Goal: Complete application form

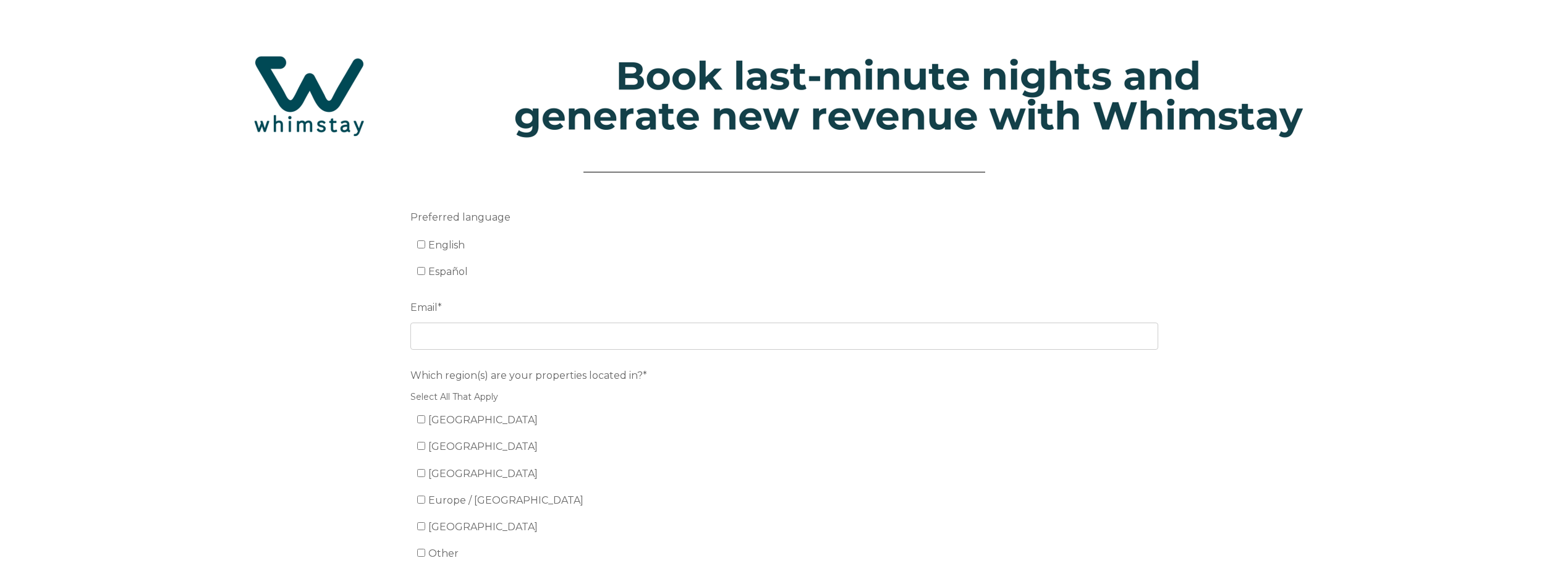
click at [422, 267] on label "Español" at bounding box center [443, 272] width 51 height 12
click at [422, 267] on input "Español" at bounding box center [421, 271] width 8 height 8
checkbox input "true"
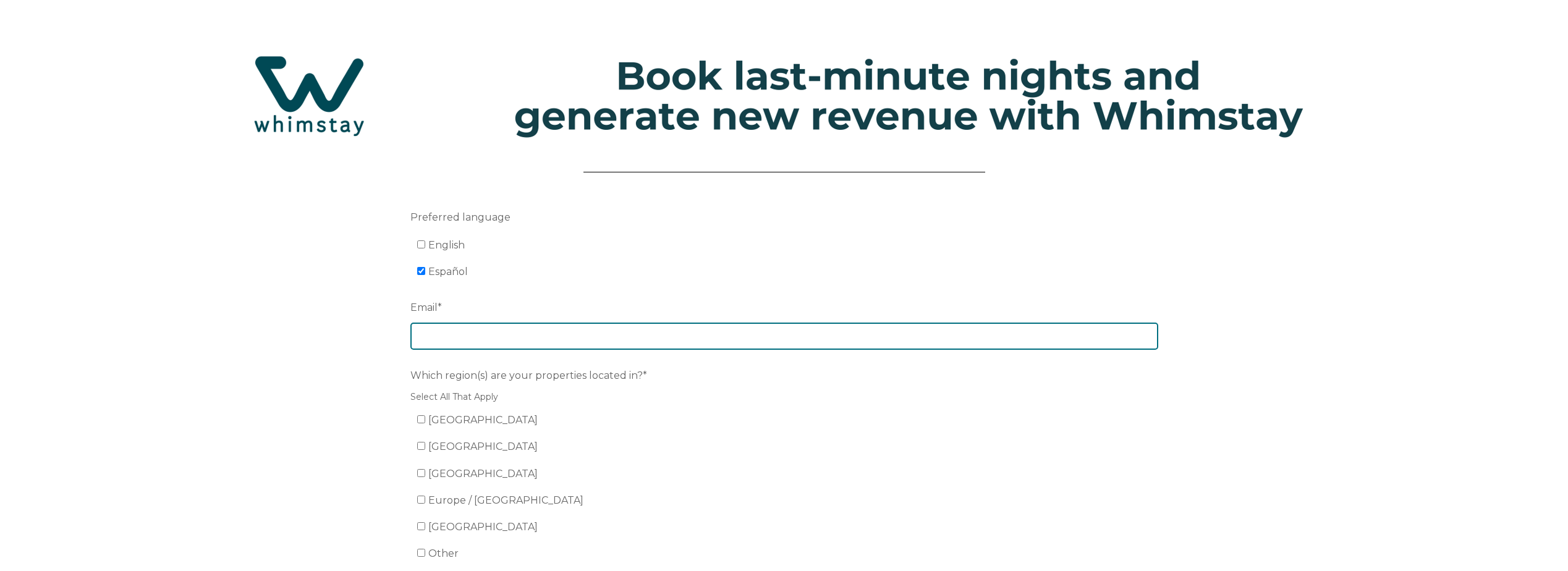
click at [452, 337] on input "Email *" at bounding box center [784, 336] width 748 height 27
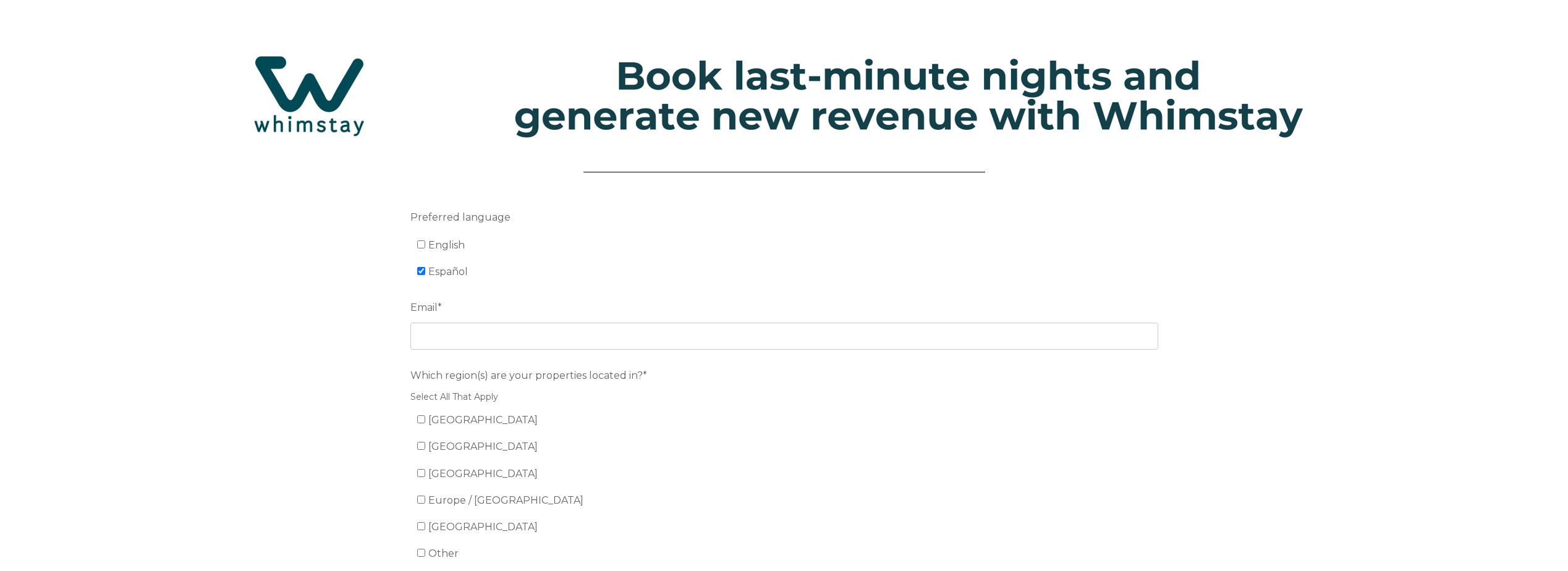
click at [421, 238] on li "English" at bounding box center [791, 245] width 748 height 20
click at [421, 245] on input "English" at bounding box center [421, 244] width 8 height 8
checkbox input "true"
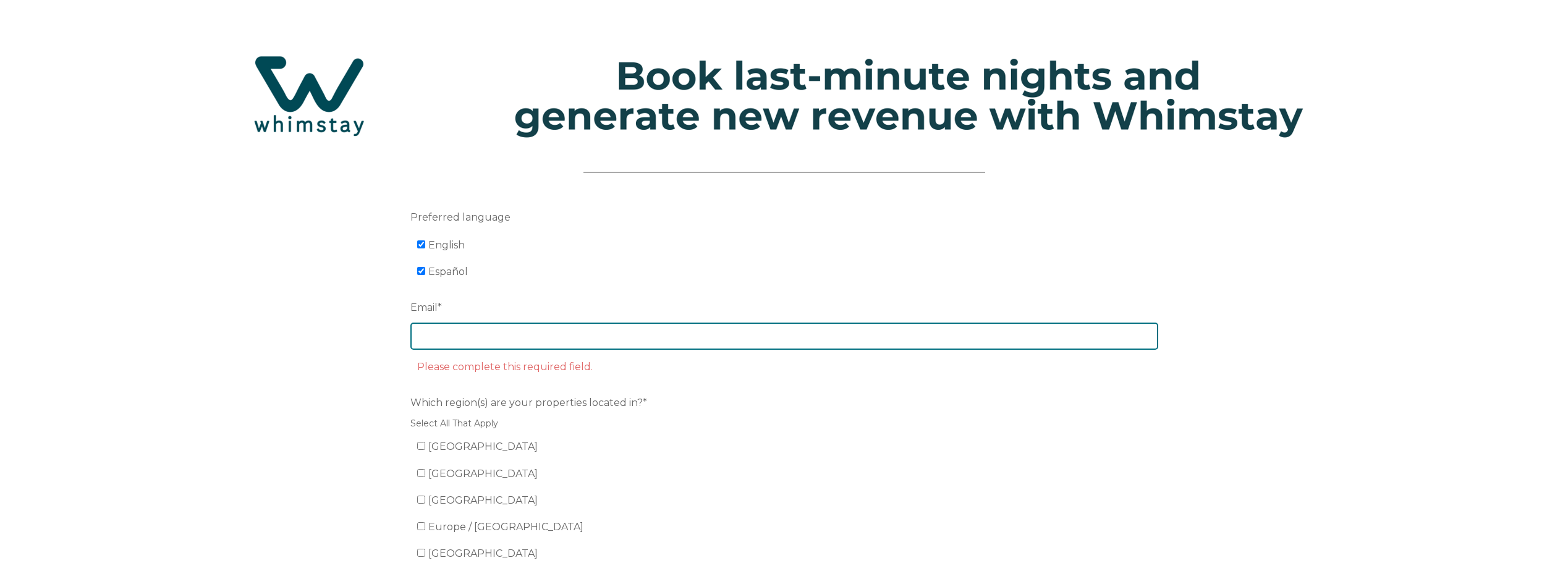
click at [445, 344] on input "Email *" at bounding box center [784, 336] width 748 height 27
type input "[EMAIL_ADDRESS][DOMAIN_NAME]"
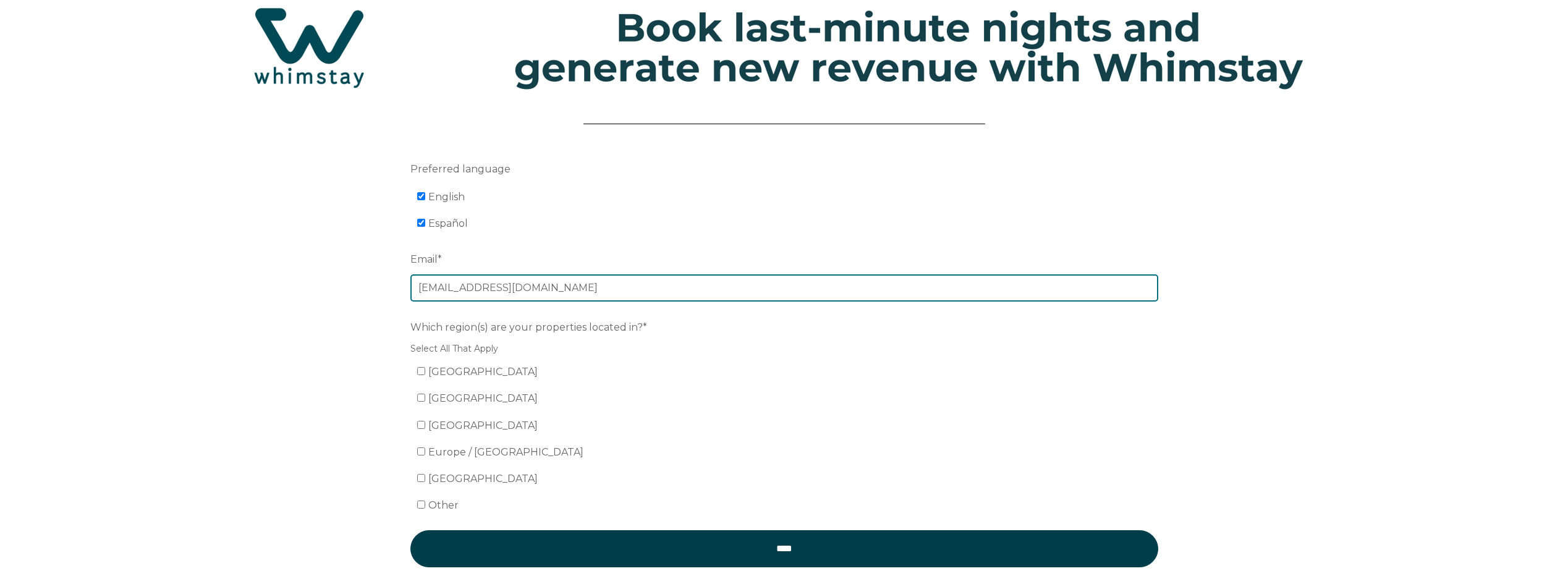
scroll to position [124, 0]
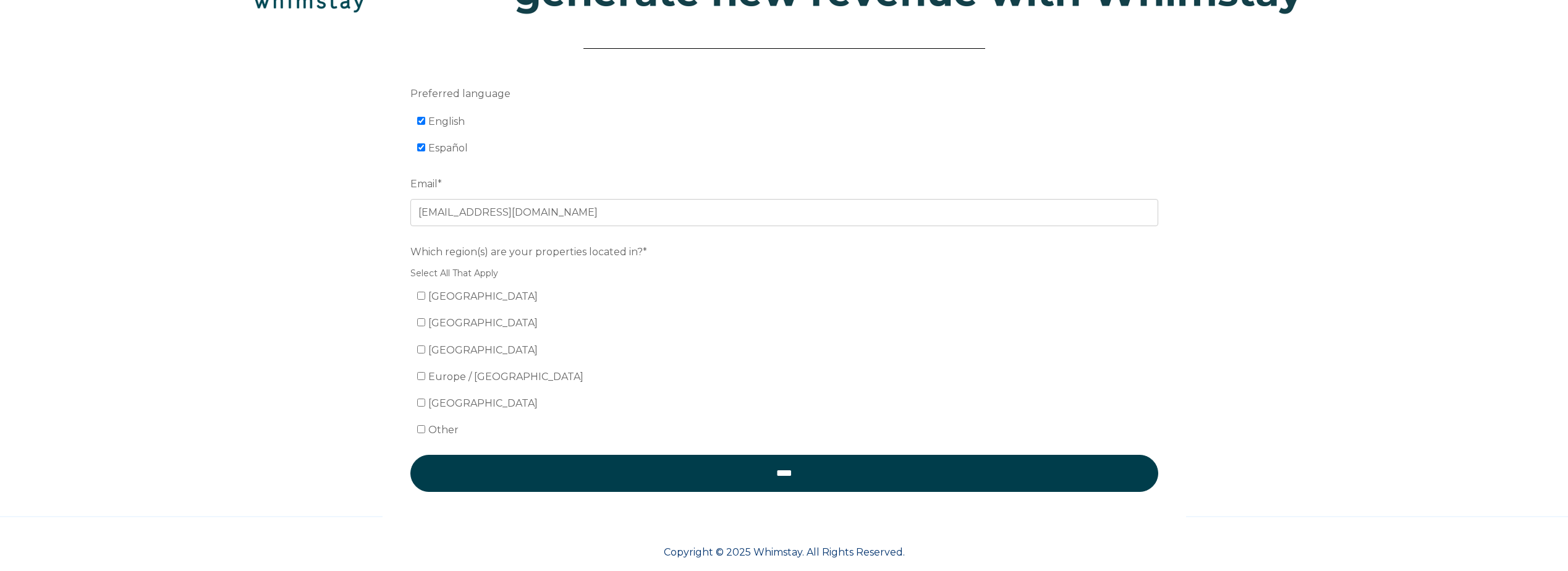
click at [415, 358] on ul "United States Mexico Canada Europe / United Kingdom South America Other" at bounding box center [784, 364] width 748 height 154
click at [422, 375] on input "Europe / United Kingdom" at bounding box center [421, 376] width 8 height 8
checkbox input "true"
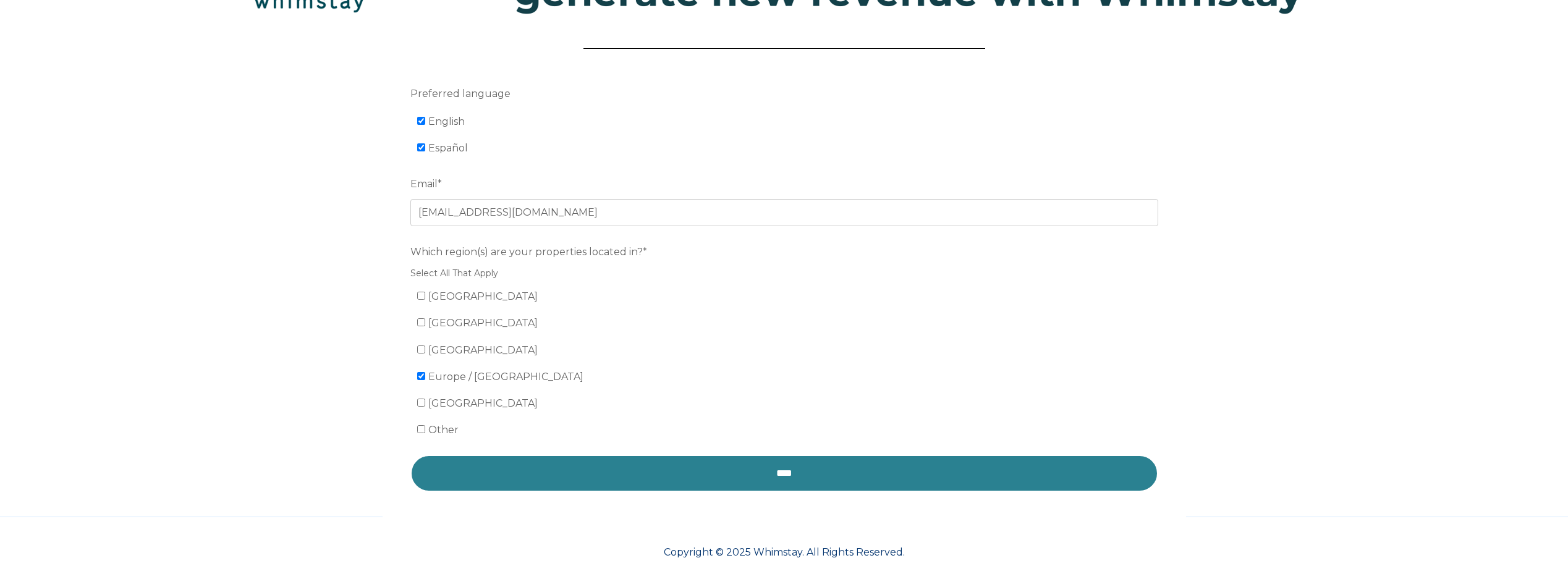
click at [613, 476] on input "****" at bounding box center [784, 473] width 748 height 37
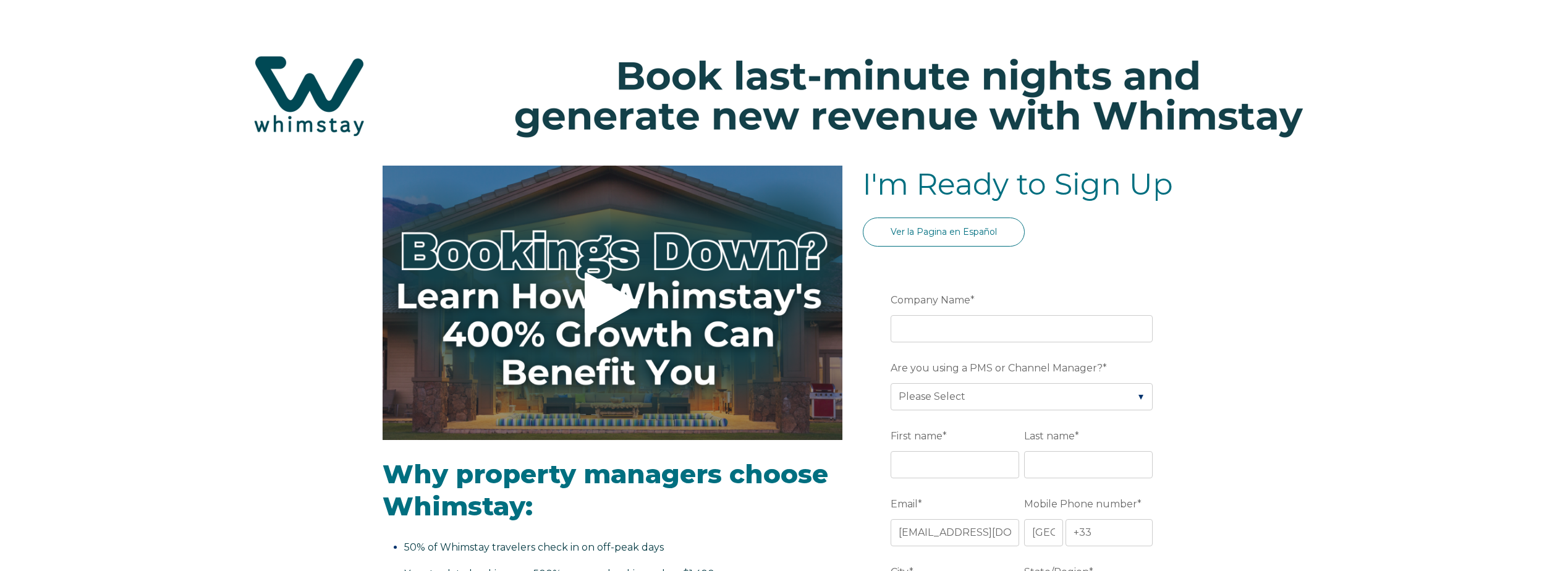
select select "FR"
select select "Standard"
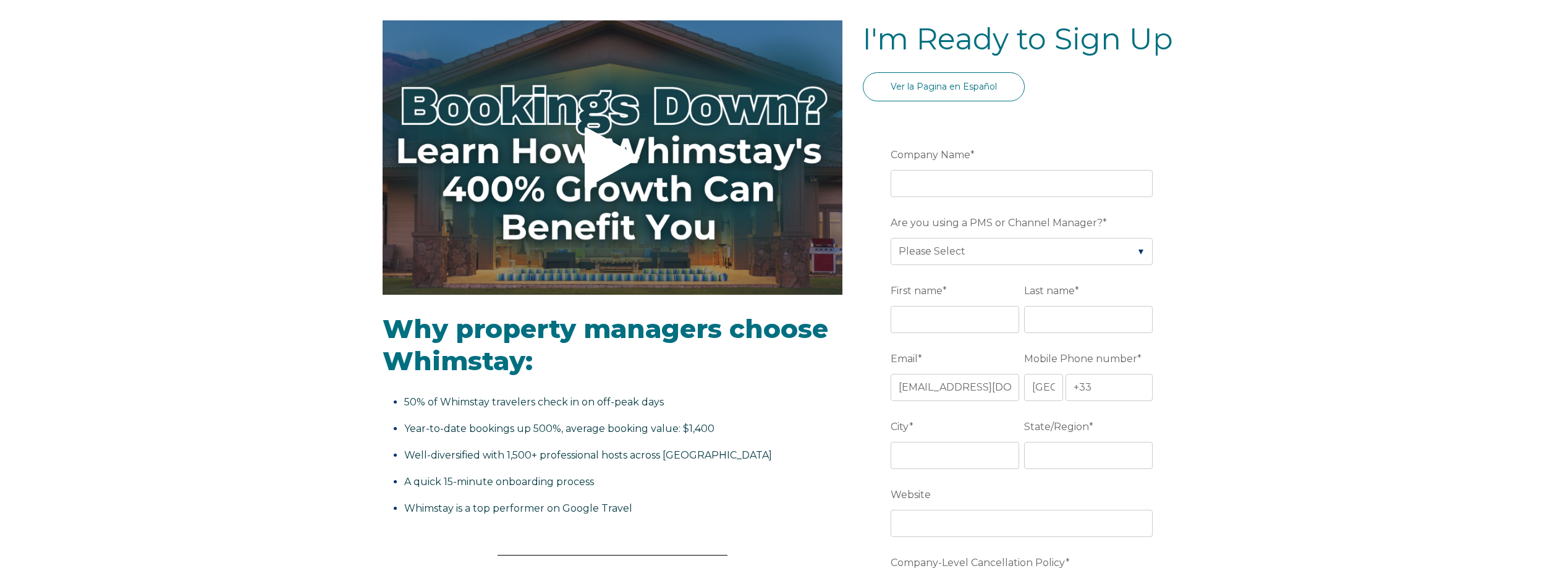
scroll to position [186, 0]
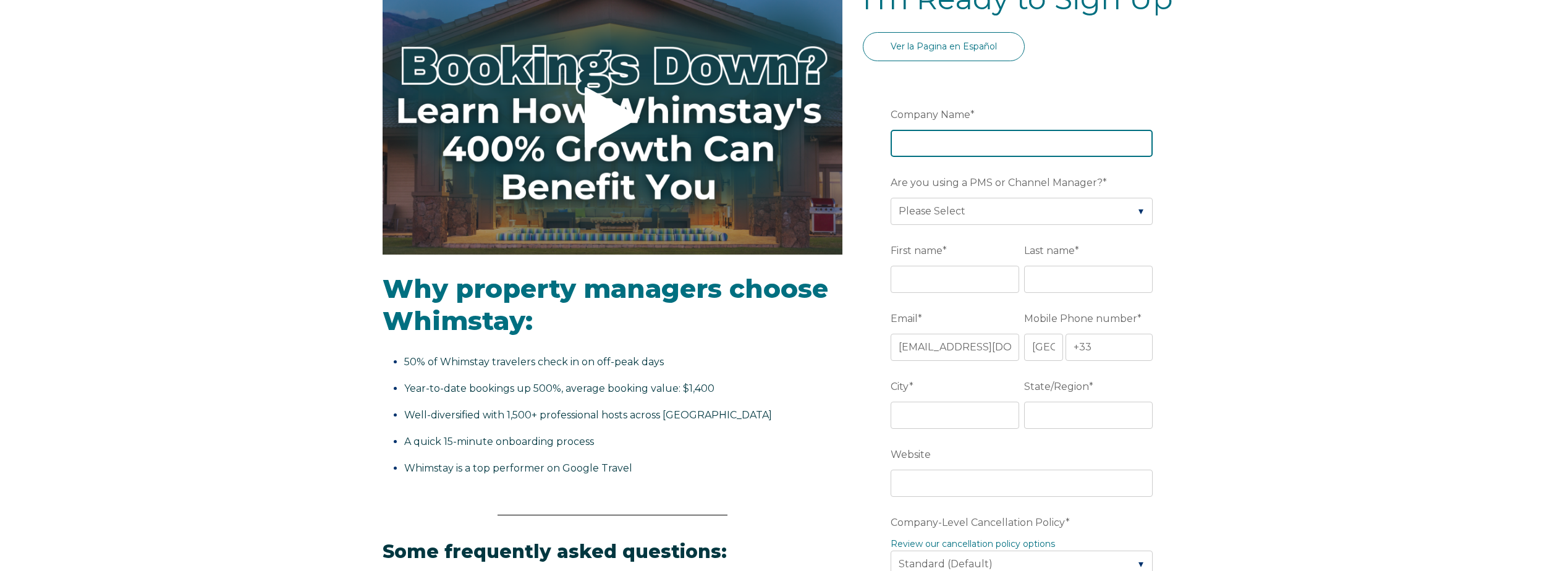
click at [923, 137] on input "Company Name *" at bounding box center [1022, 143] width 262 height 27
click at [914, 141] on input "Company Name *" at bounding box center [1022, 143] width 262 height 27
click at [910, 142] on input "Company Name *" at bounding box center [1022, 143] width 262 height 27
type input "MarVillaFuerte"
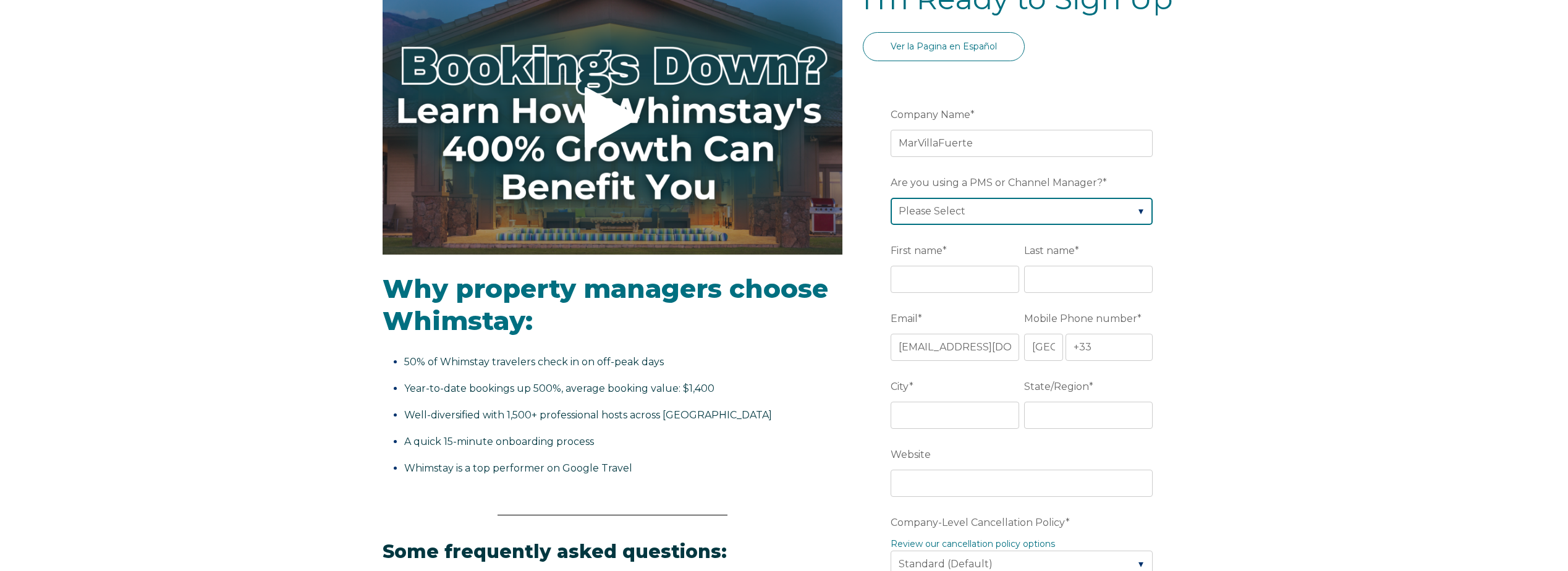
select select "Rentals United"
click at [932, 299] on fieldset "First name * Last name *" at bounding box center [1024, 274] width 267 height 68
click at [939, 277] on input "First name *" at bounding box center [955, 279] width 128 height 27
type input "[PERSON_NAME]"
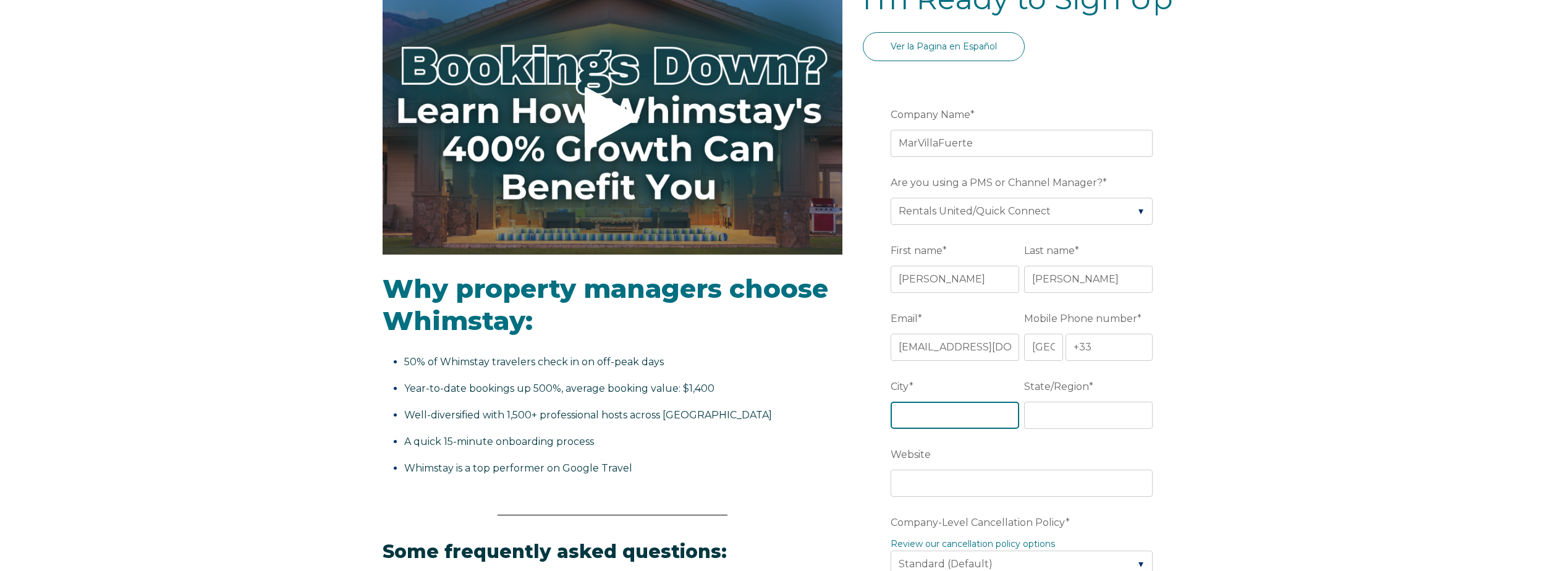
type input "SAINT-VIT"
type input "DOUBS"
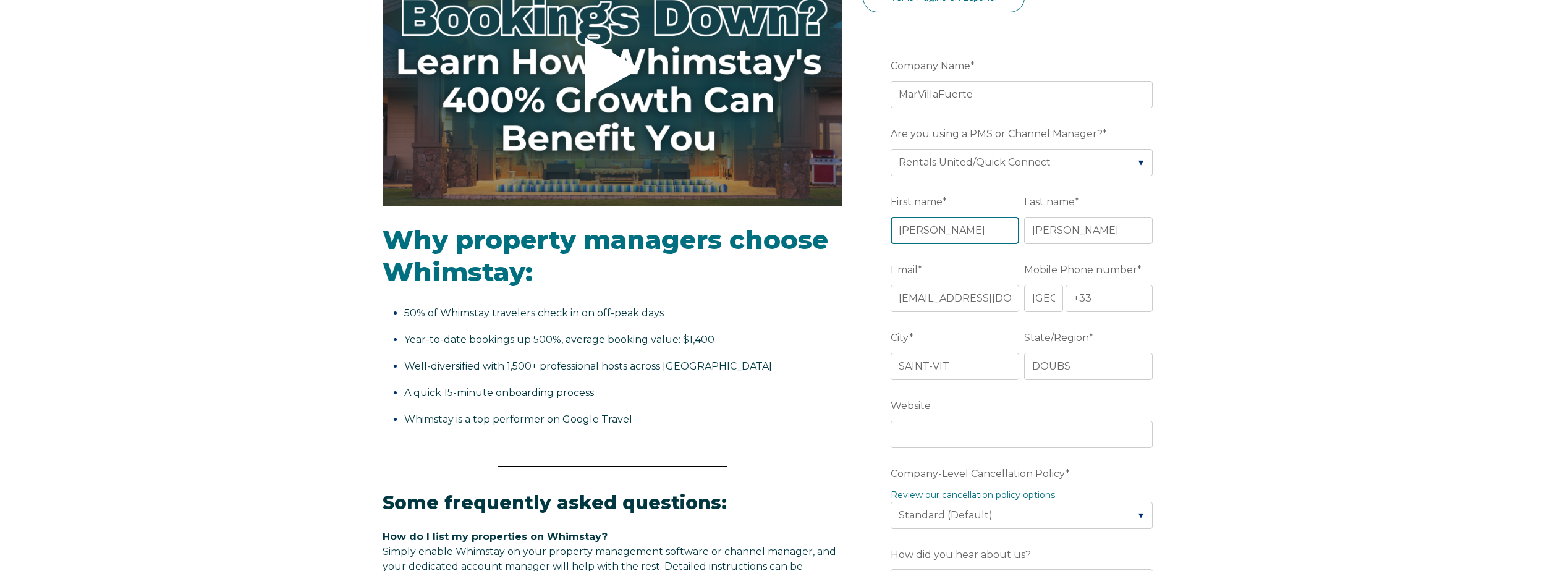
scroll to position [309, 0]
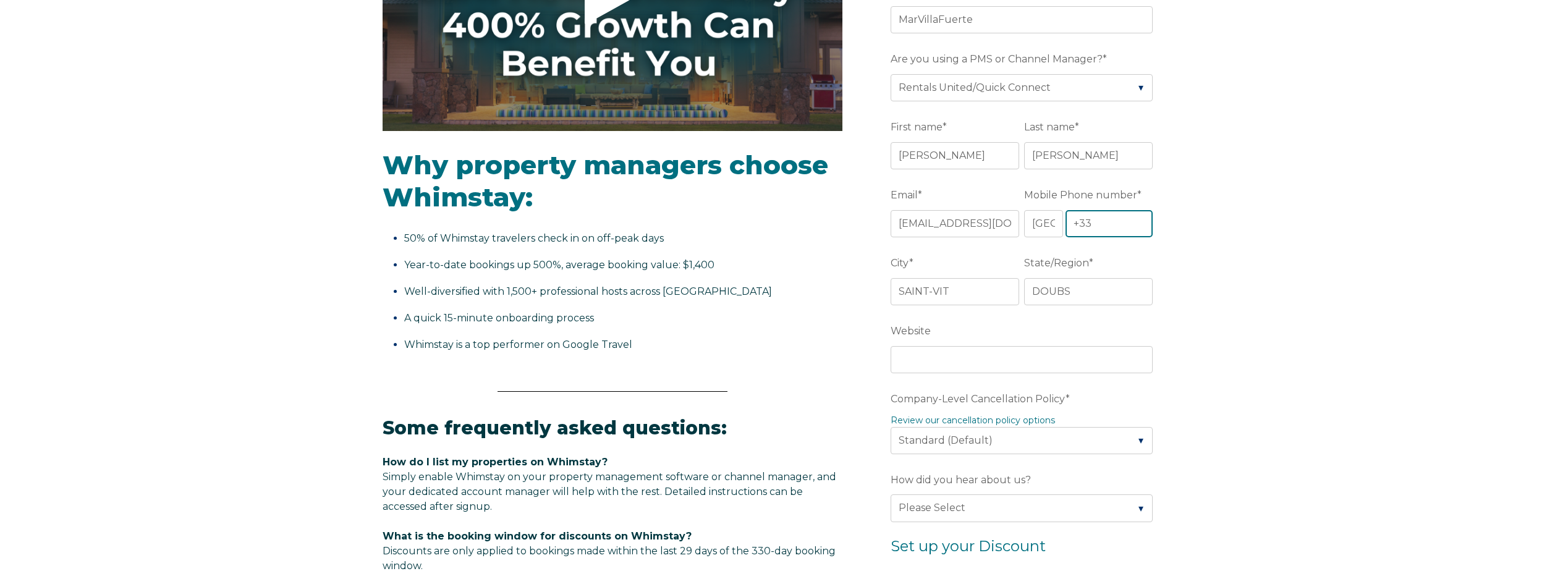
click at [1109, 233] on input "+33" at bounding box center [1109, 224] width 88 height 27
type input "[PHONE_NUMBER]"
drag, startPoint x: 979, startPoint y: 298, endPoint x: 889, endPoint y: 304, distance: 90.2
click at [889, 304] on form "Company Name * MarVillaFuerte Are you using a PMS or Channel Manager? * Please …" at bounding box center [1024, 468] width 322 height 1032
type input "VILLAVERDE"
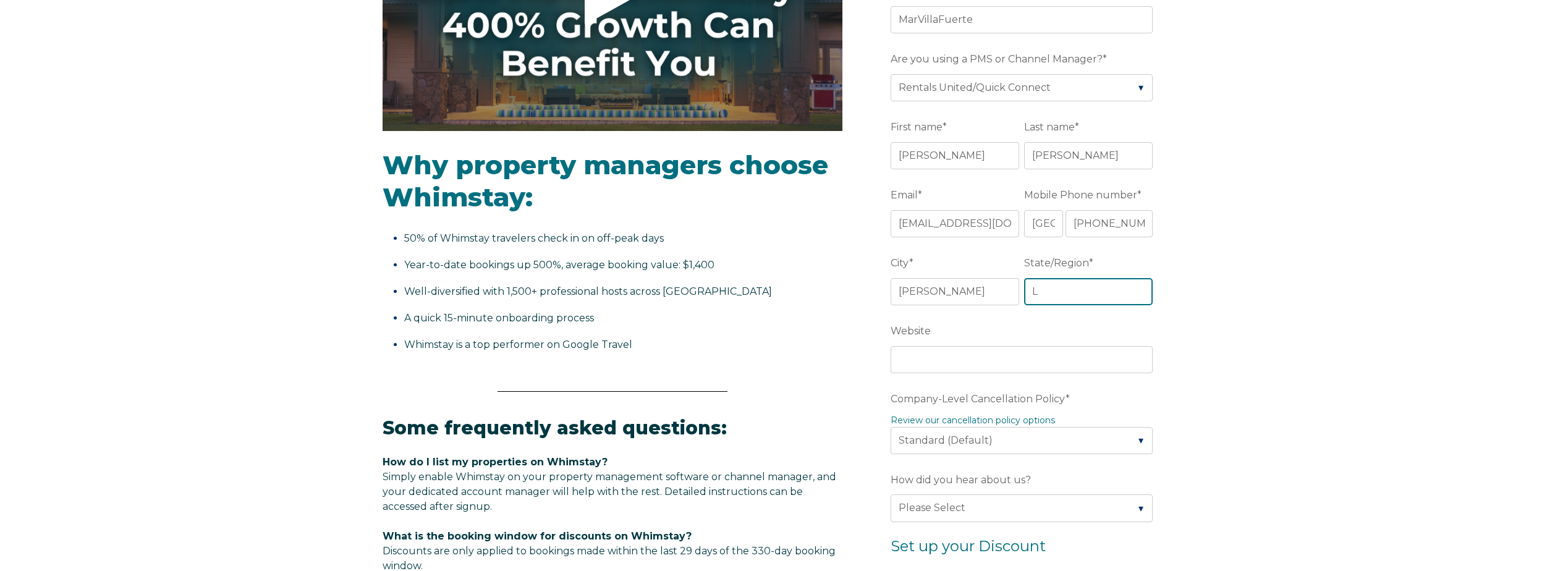
type input "Las Palmas"
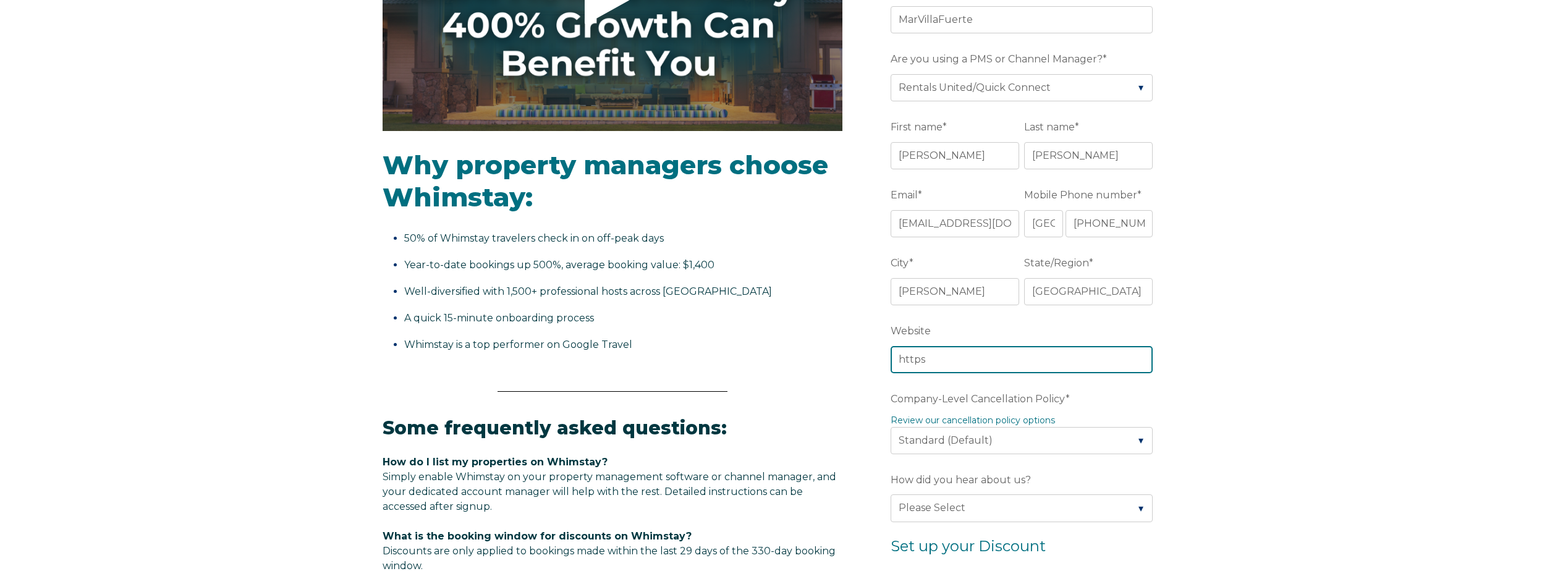
type input "https://marvillafuerte.net"
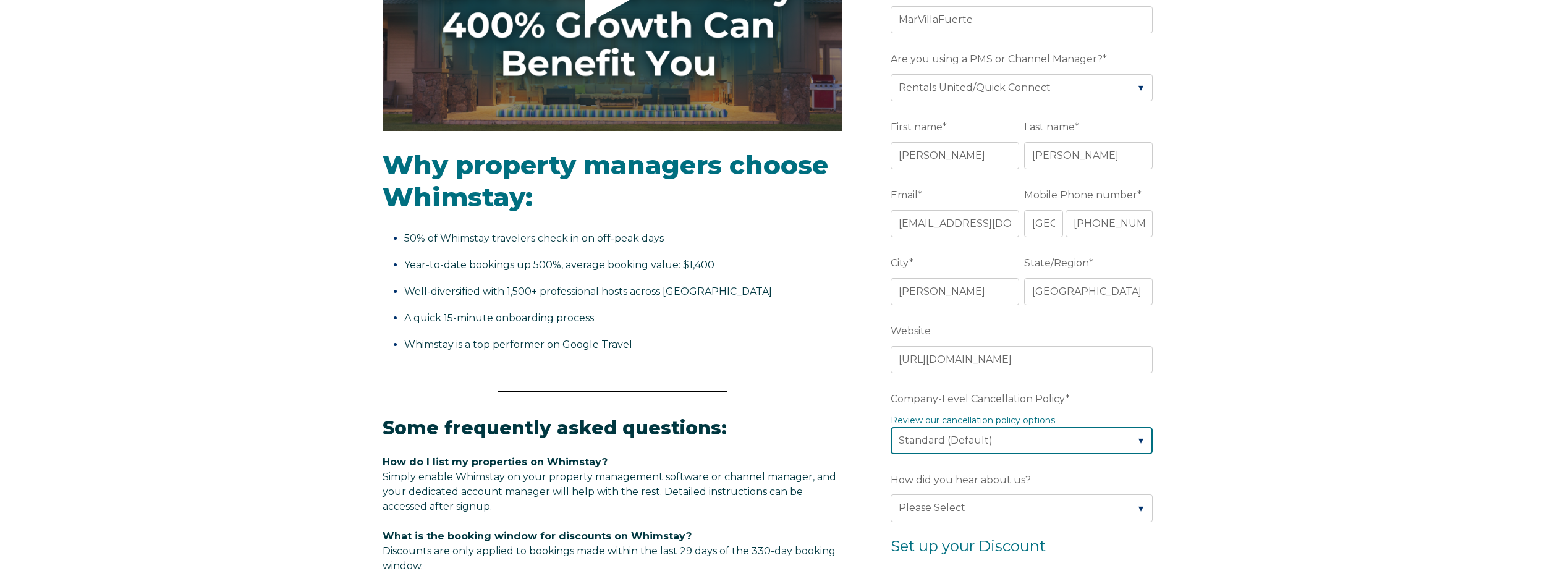
click at [961, 444] on select "Please Select Partial Standard (Default) Moderate Strict" at bounding box center [1022, 441] width 262 height 27
click at [891, 427] on select "Please Select Partial Standard (Default) Moderate Strict" at bounding box center [1022, 441] width 262 height 27
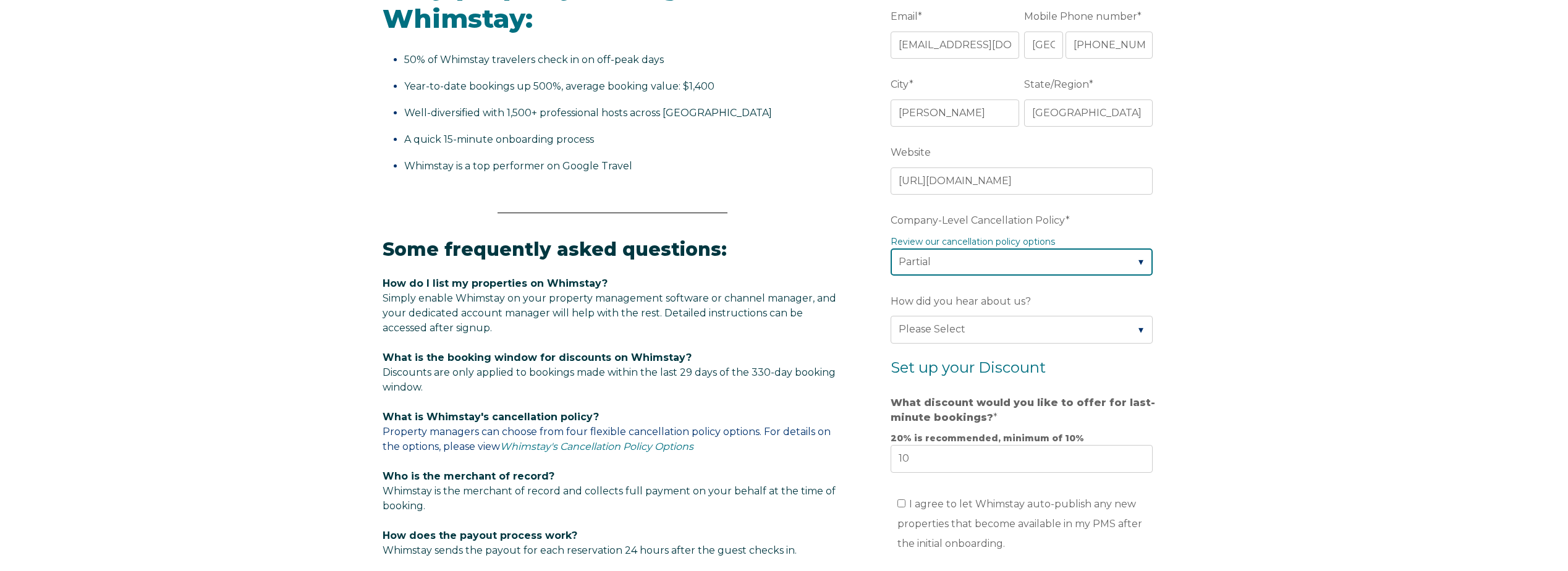
scroll to position [495, 0]
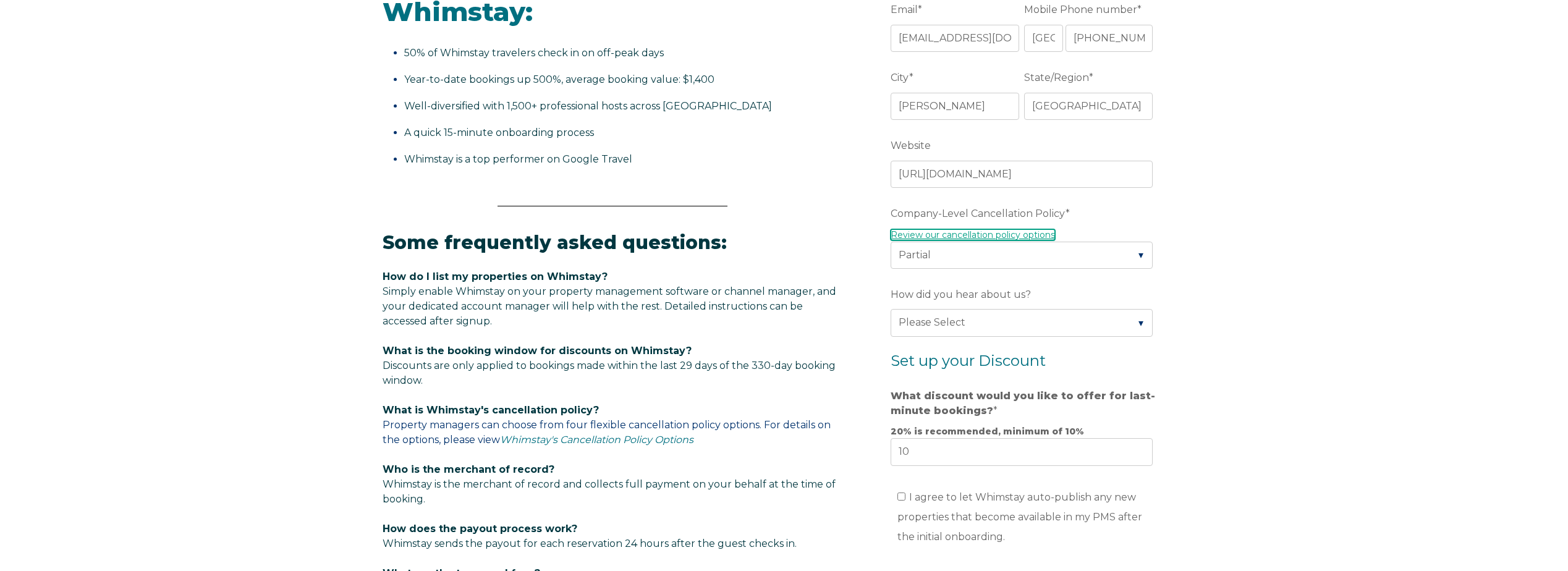
click at [935, 239] on link "Review our cancellation policy options" at bounding box center [973, 234] width 164 height 11
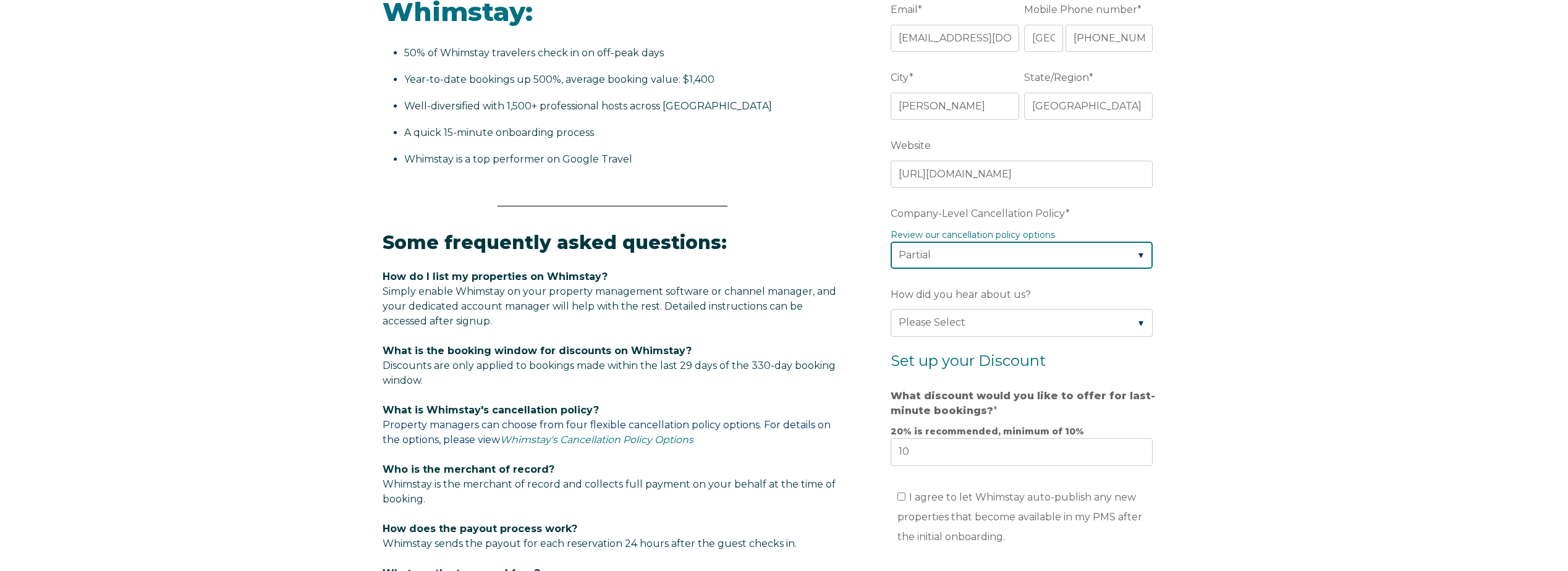
click at [952, 263] on select "Please Select Partial Standard (Default) Moderate Strict" at bounding box center [1022, 255] width 262 height 27
click at [912, 267] on select "Please Select Partial Standard (Default) Moderate Strict" at bounding box center [1022, 255] width 262 height 27
select select "Standard"
click at [891, 242] on select "Please Select Partial Standard (Default) Moderate Strict" at bounding box center [1022, 255] width 262 height 27
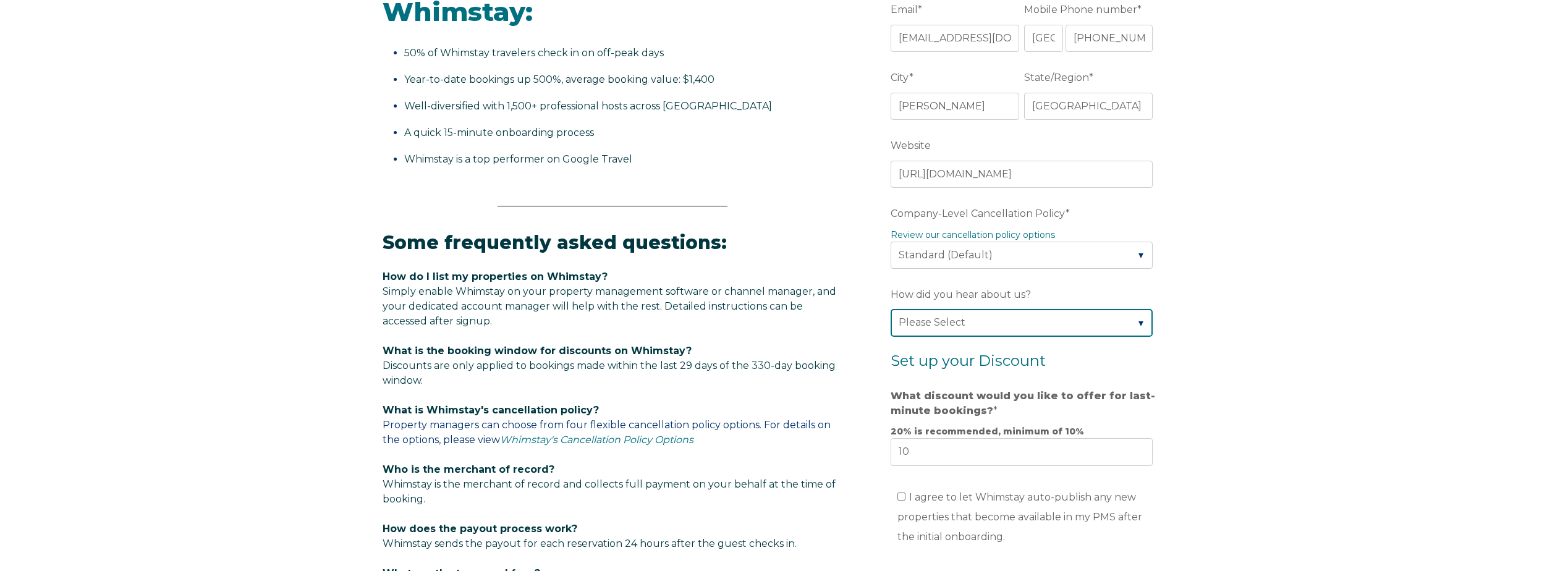
click at [921, 320] on select "Please Select Found Whimstay through a Google search Spoke to a Whimstay salesp…" at bounding box center [1022, 322] width 262 height 27
select select "Other"
click at [891, 309] on select "Please Select Found Whimstay through a Google search Spoke to a Whimstay salesp…" at bounding box center [1022, 322] width 262 height 27
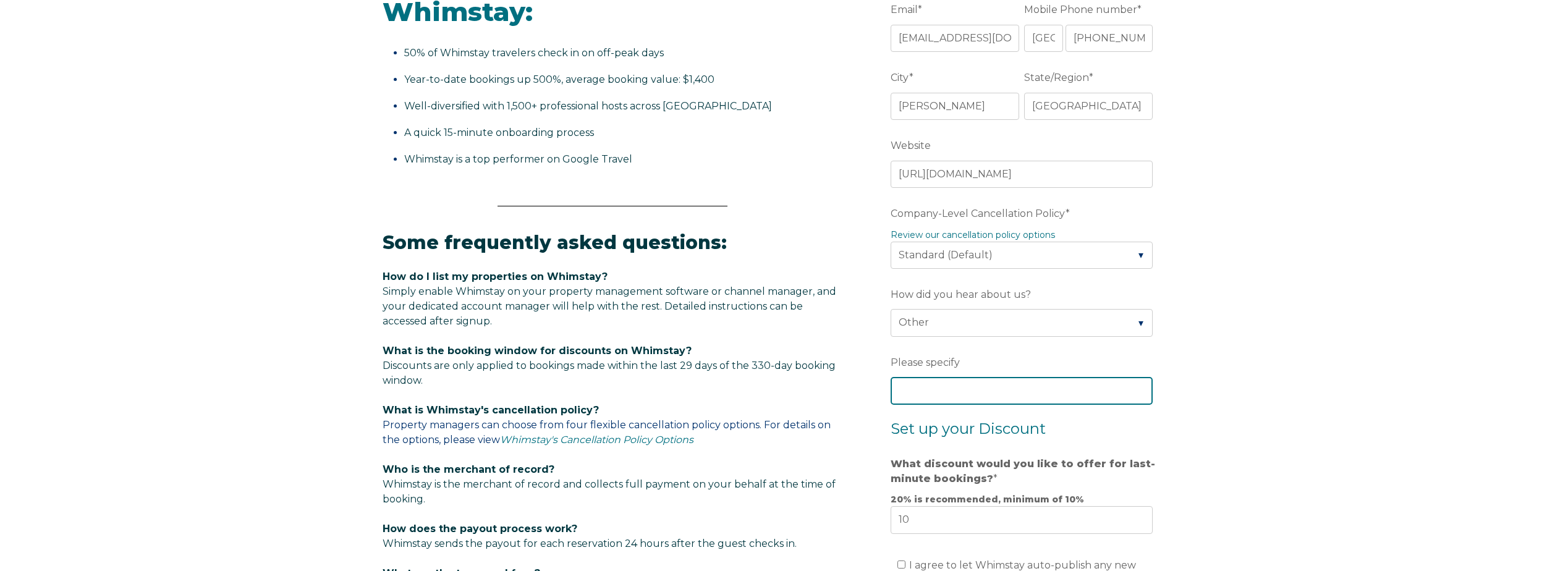
click at [923, 388] on input "Please specify" at bounding box center [1022, 391] width 262 height 27
type input "Rental Ninja"
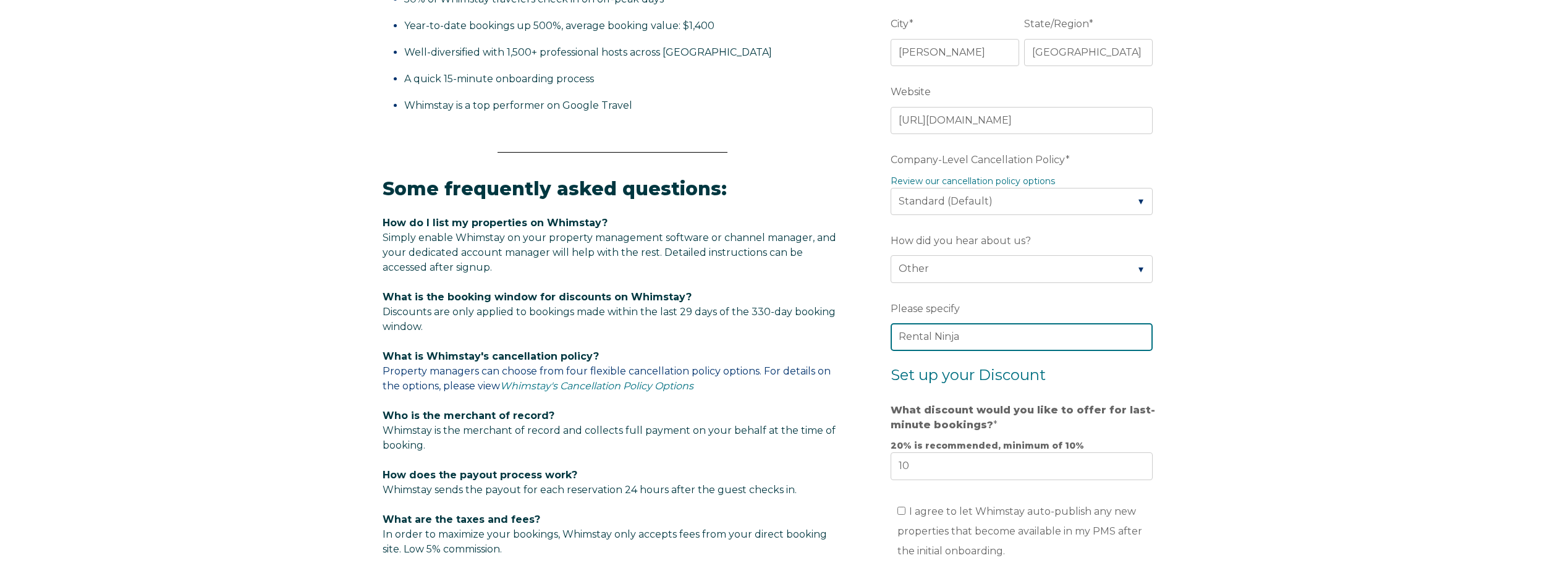
scroll to position [619, 0]
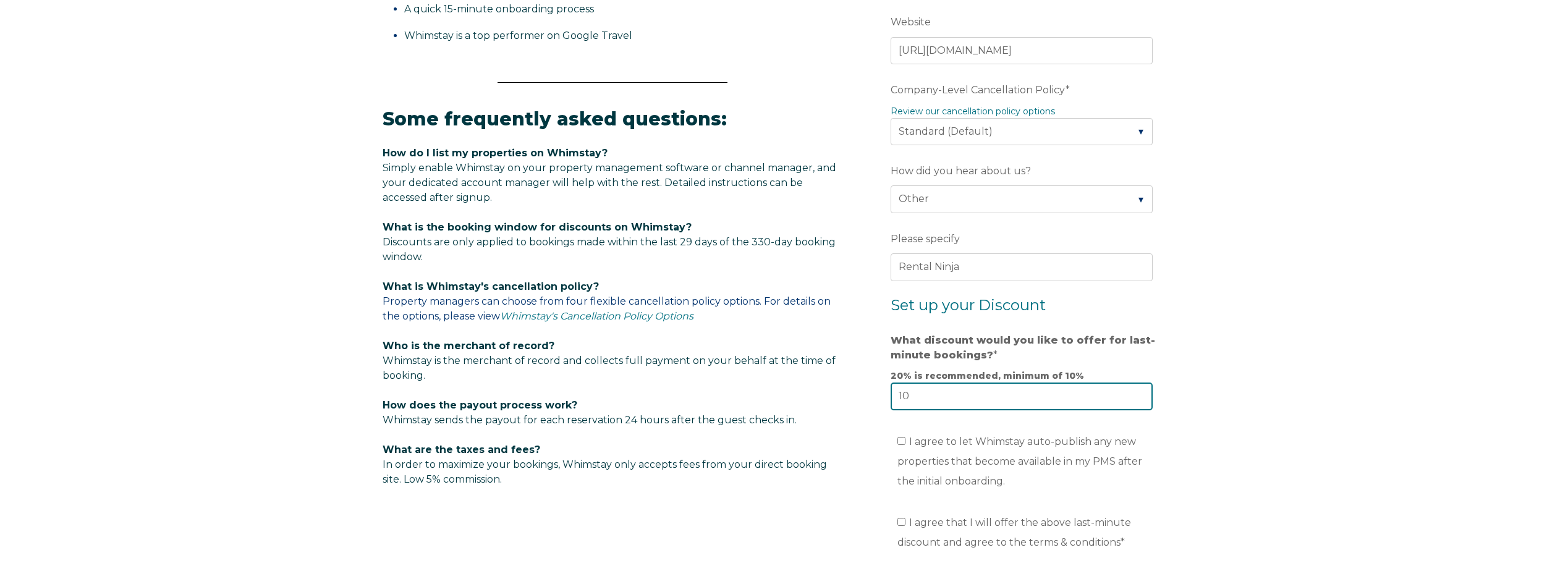
drag, startPoint x: 926, startPoint y: 402, endPoint x: 880, endPoint y: 400, distance: 46.0
click at [880, 400] on form "Company Name * MarVillaFuerte Are you using a PMS or Channel Manager? * Please …" at bounding box center [1024, 193] width 322 height 1100
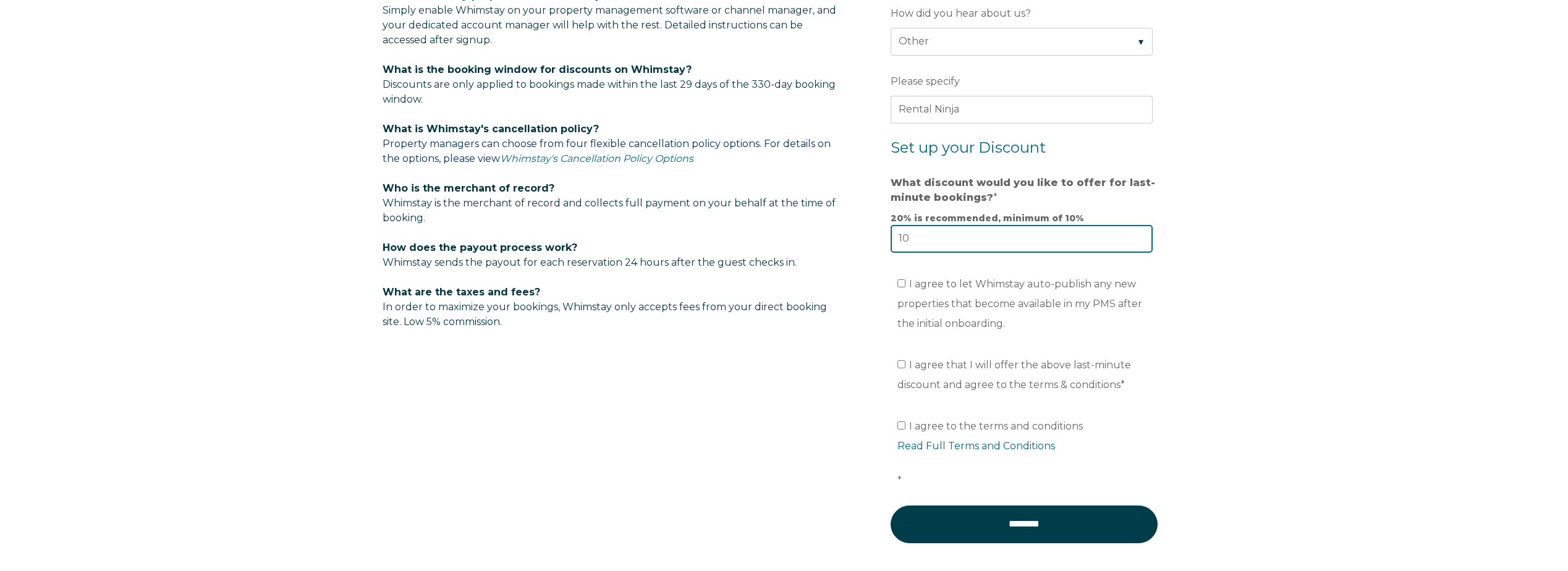
scroll to position [804, 0]
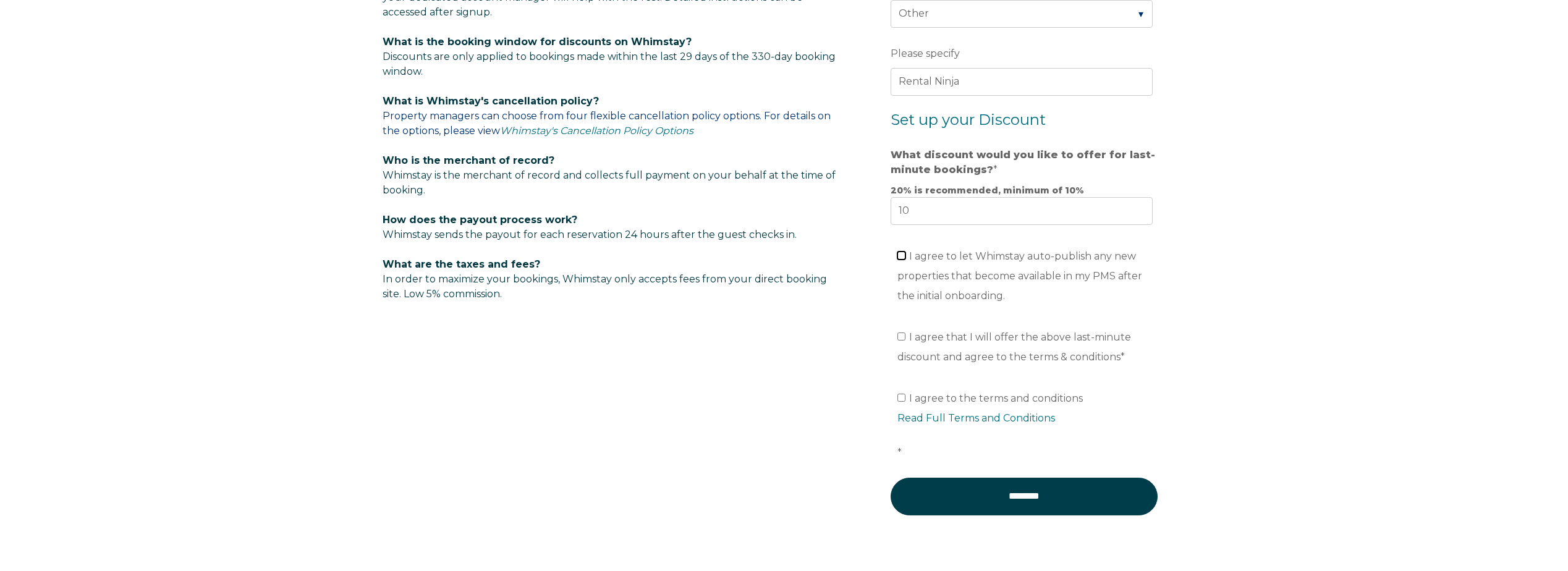
click at [903, 256] on input "I agree to let Whimstay auto-publish any new properties that become available i…" at bounding box center [902, 256] width 8 height 8
checkbox input "true"
click at [902, 337] on input "I agree that I will offer the above last-minute discount and agree to the terms…" at bounding box center [902, 337] width 8 height 8
checkbox input "true"
click at [958, 388] on fieldset "I agree to the terms and conditions Read Full Terms and Conditions *" at bounding box center [1024, 430] width 267 height 96
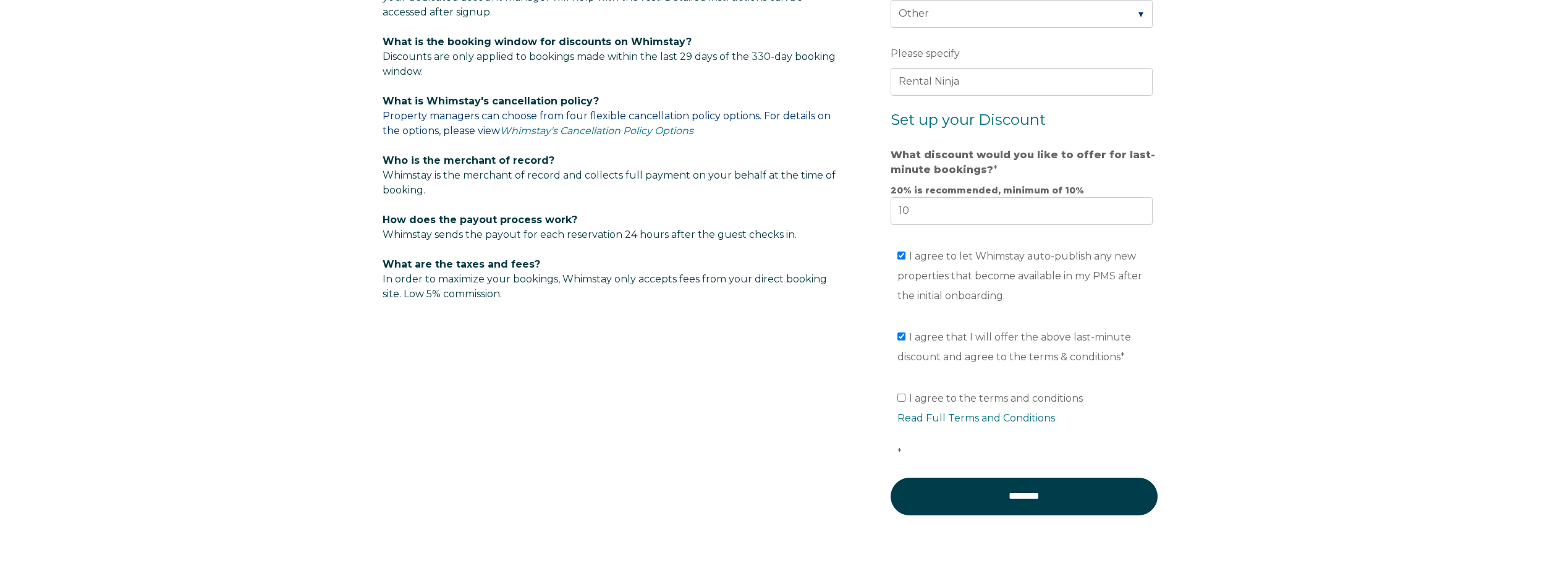
click at [964, 394] on span "I agree to the terms and conditions Read Full Terms and Conditions *" at bounding box center [1029, 425] width 262 height 66
click at [905, 394] on input "I agree to the terms and conditions Read Full Terms and Conditions *" at bounding box center [902, 398] width 8 height 8
checkbox input "true"
click at [1018, 469] on fieldset "I agree to the terms and conditions Read Full Terms and Conditions *" at bounding box center [1024, 430] width 267 height 96
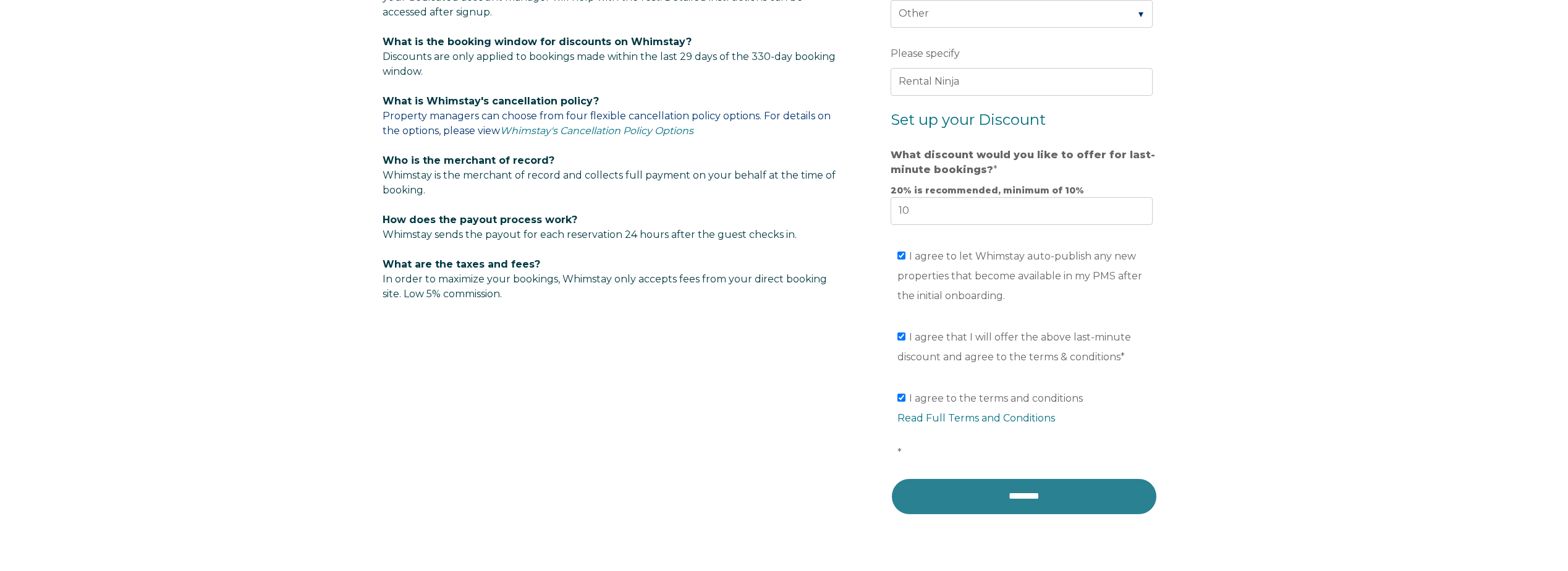
click at [1022, 487] on input "********" at bounding box center [1024, 496] width 267 height 37
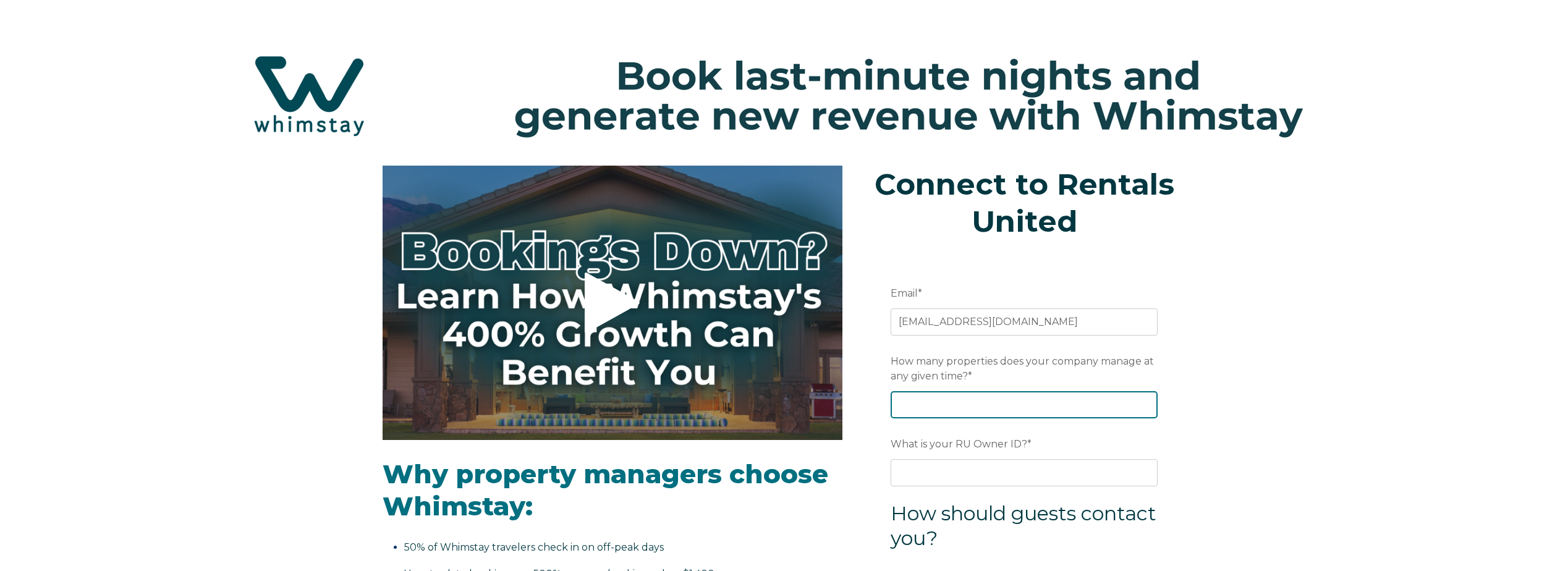
click at [943, 412] on input "How many properties does your company manage at any given time? *" at bounding box center [1024, 405] width 267 height 27
type input "1"
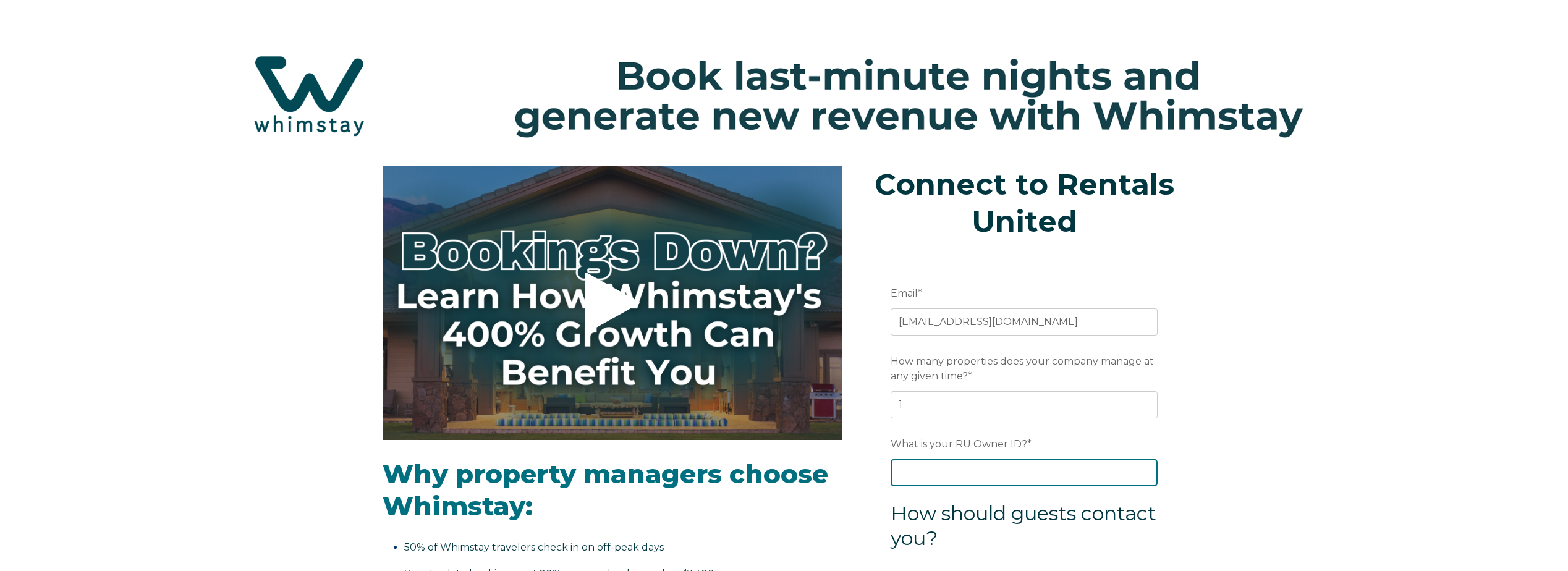
click at [975, 467] on input "What is your RU Owner ID? *" at bounding box center [1024, 473] width 267 height 27
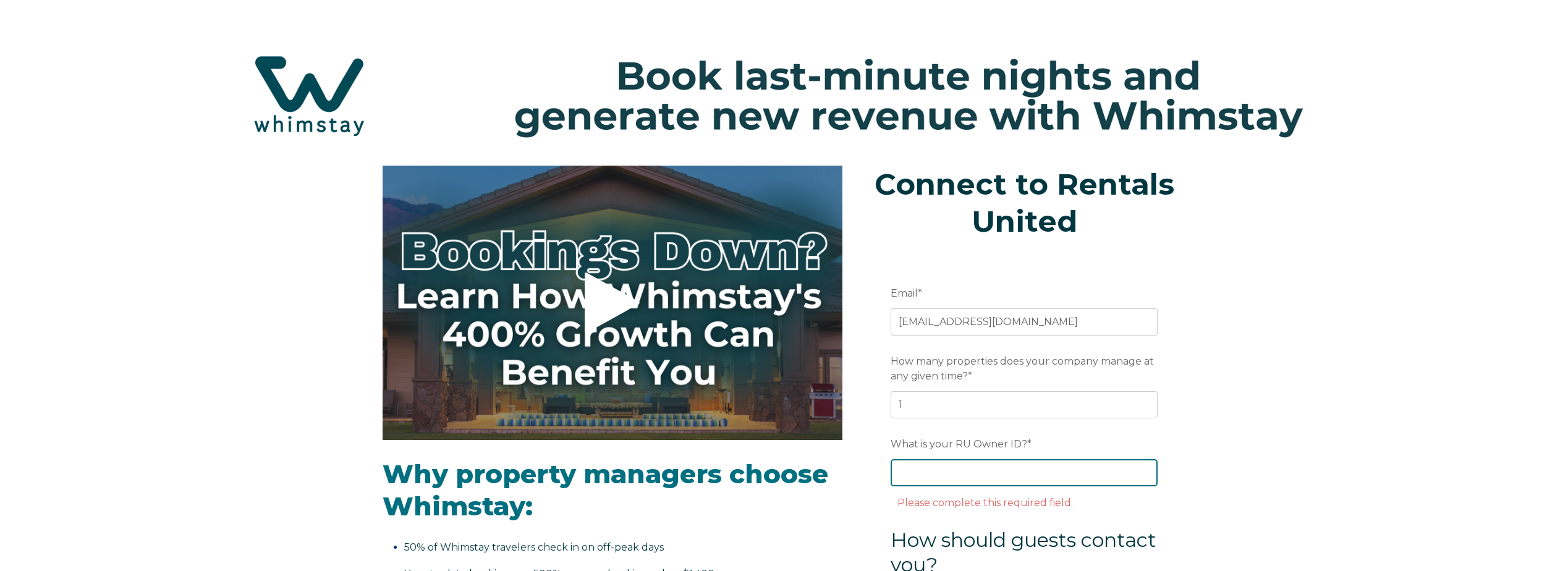
click at [914, 463] on input "What is your RU Owner ID? *" at bounding box center [1024, 473] width 267 height 27
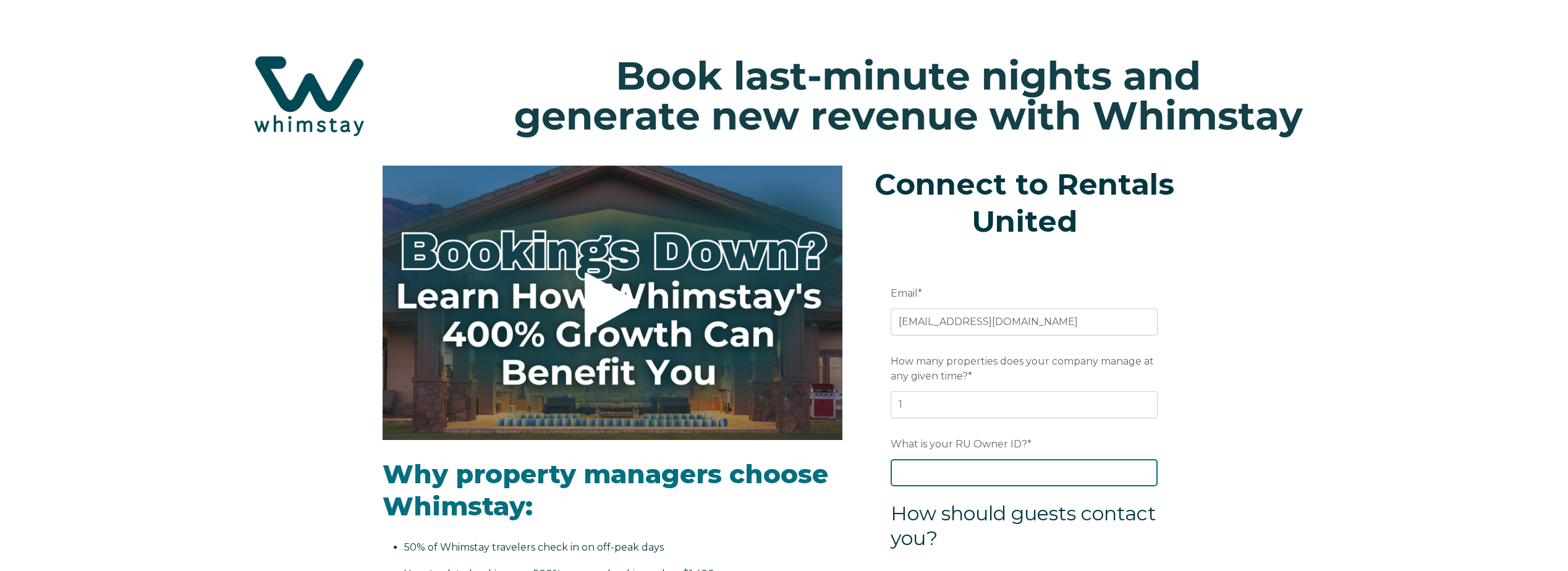
paste input "734773"
type input "734773"
drag, startPoint x: 1478, startPoint y: 400, endPoint x: 1433, endPoint y: 401, distance: 45.0
click at [1479, 400] on div "**********" at bounding box center [784, 498] width 1568 height 665
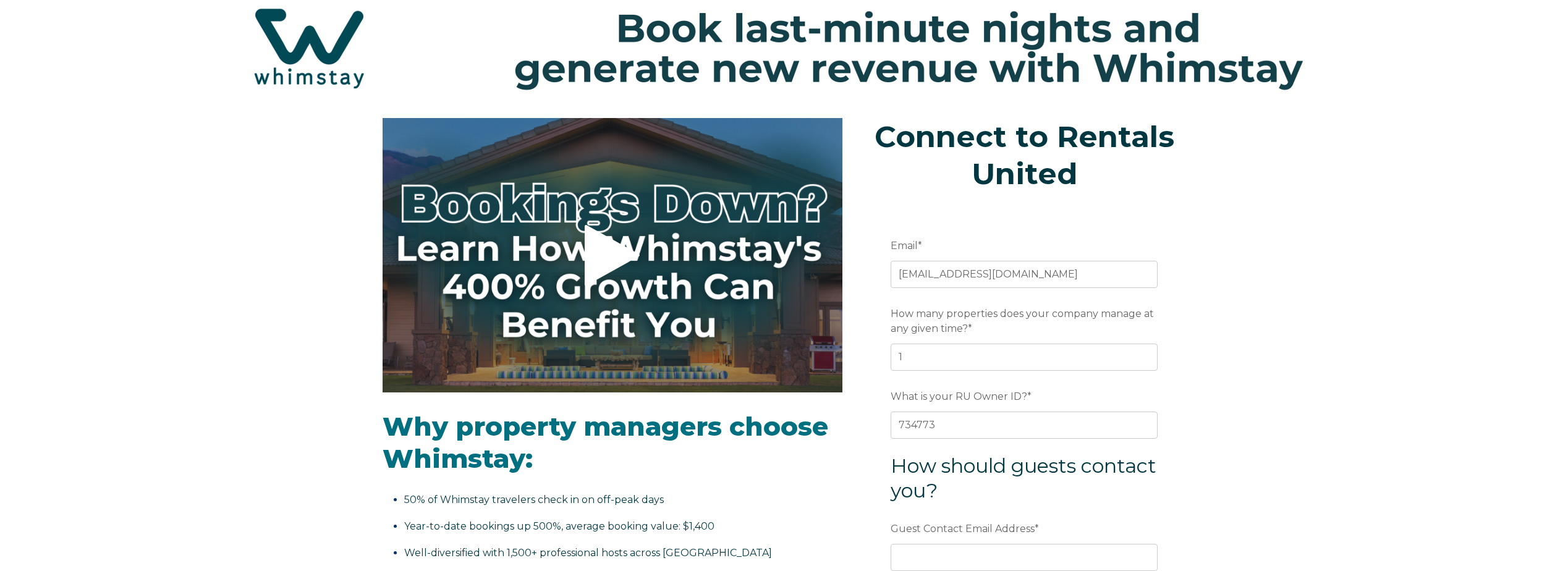
scroll to position [247, 0]
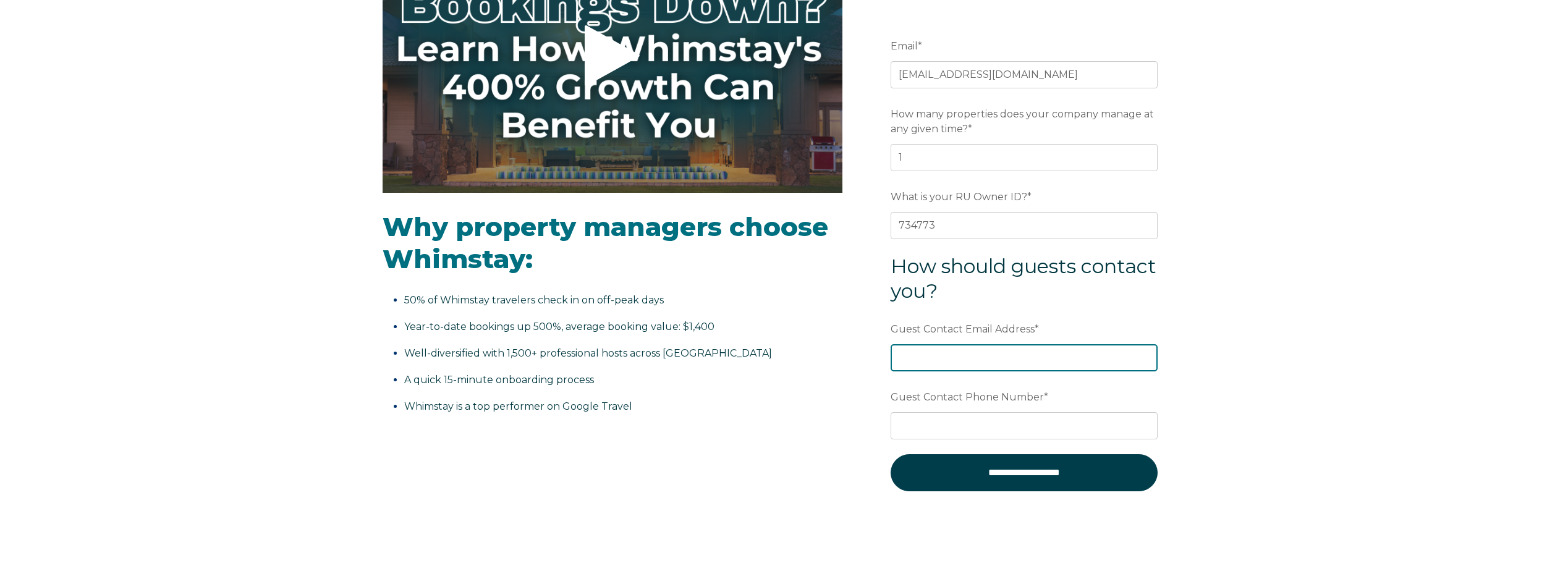
click at [1042, 364] on input "Guest Contact Email Address *" at bounding box center [1024, 358] width 267 height 27
type input "[EMAIL_ADDRESS][DOMAIN_NAME]"
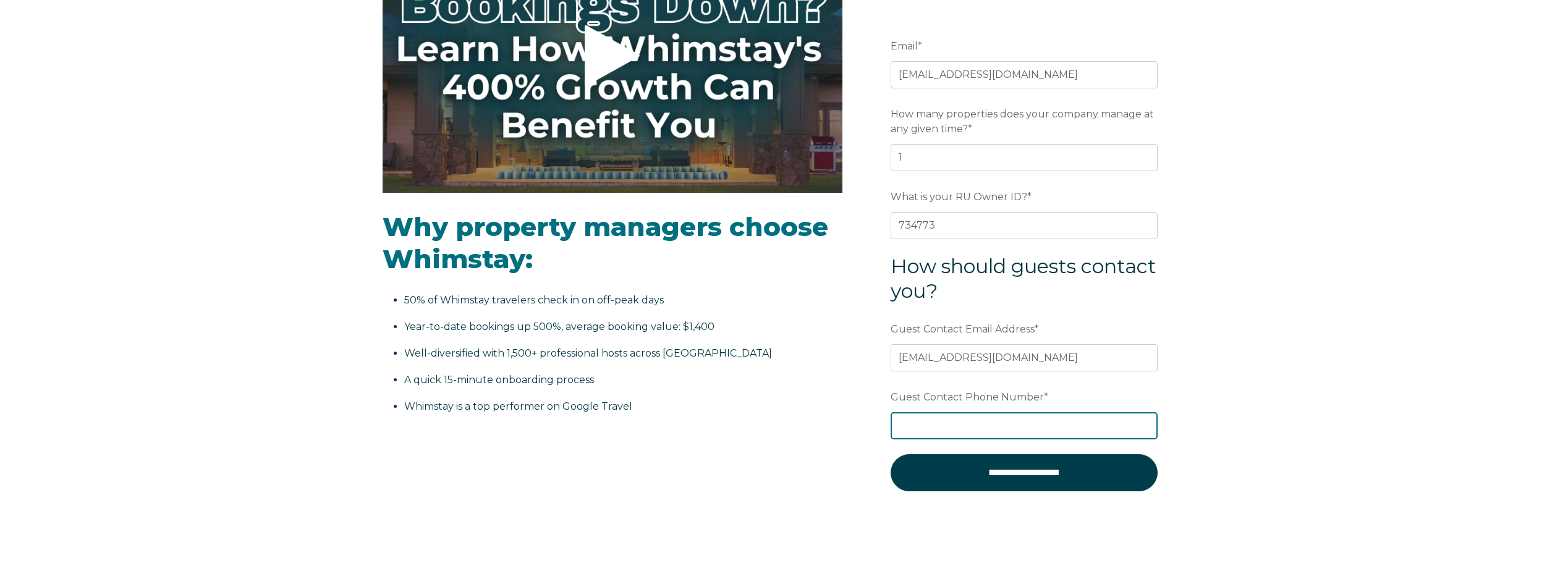
click at [1002, 422] on input "Guest Contact Phone Number *" at bounding box center [1024, 426] width 267 height 27
click at [945, 421] on input "0034" at bounding box center [1024, 426] width 267 height 27
drag, startPoint x: 1016, startPoint y: 435, endPoint x: 764, endPoint y: 431, distance: 252.0
click at [772, 431] on div "**********" at bounding box center [784, 226] width 803 height 616
paste input "+34 643 92 45 08"
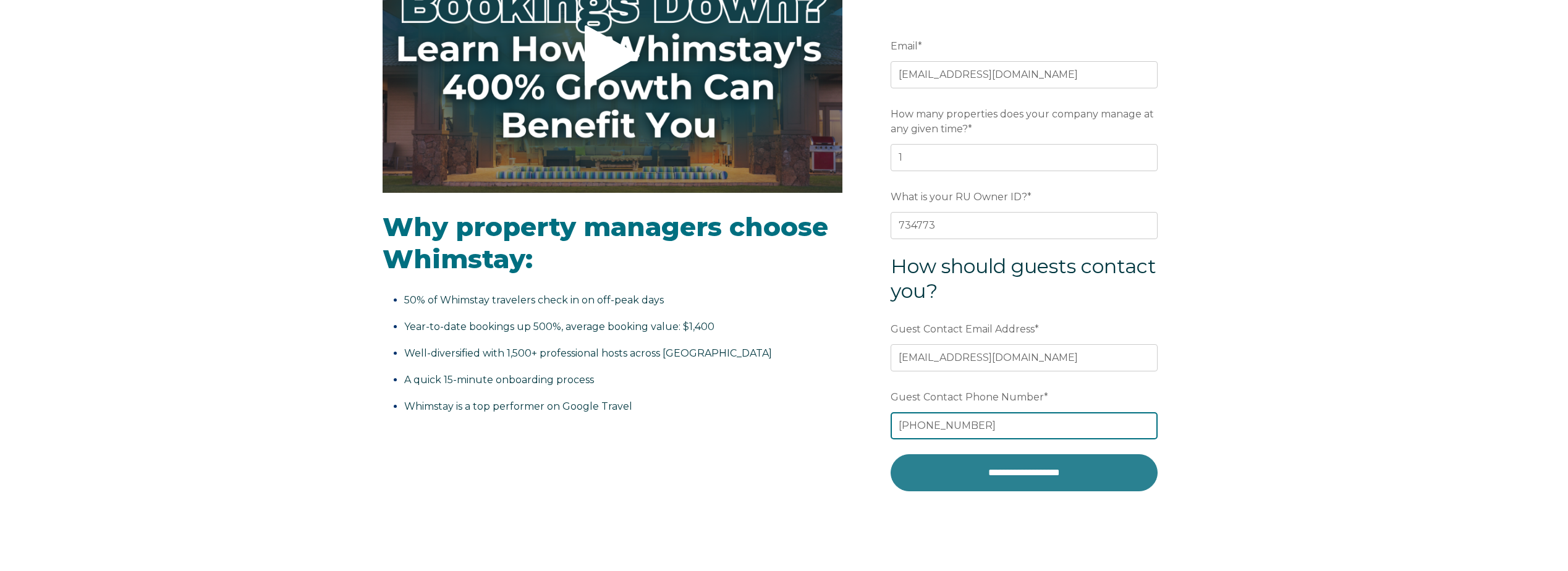
type input "+34 643 92 45 08"
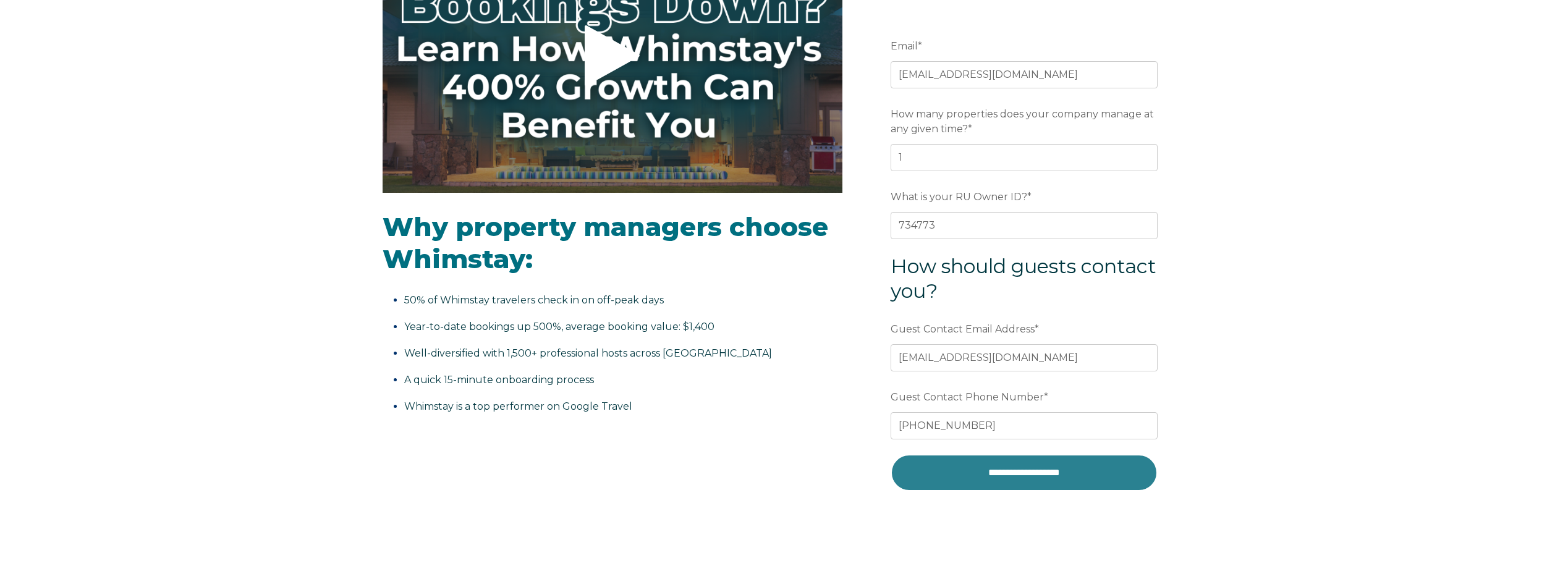
click at [1021, 480] on input "**********" at bounding box center [1024, 473] width 267 height 37
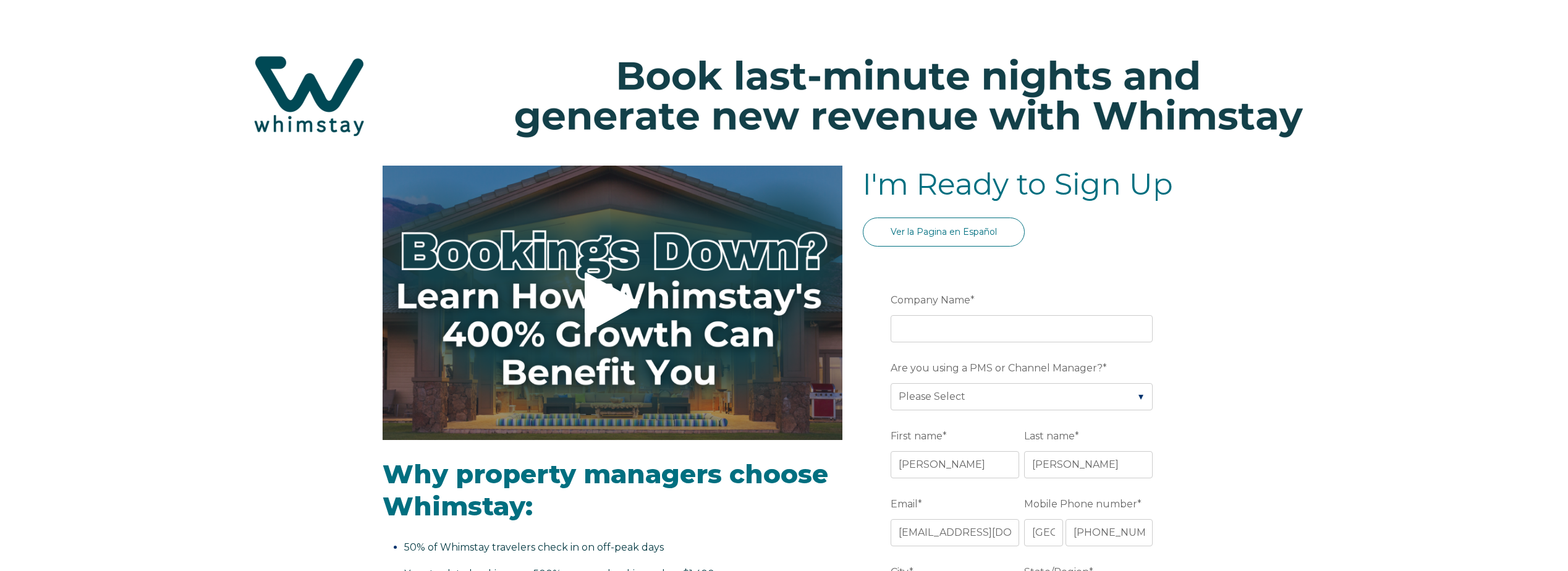
select select "FR"
select select "Standard"
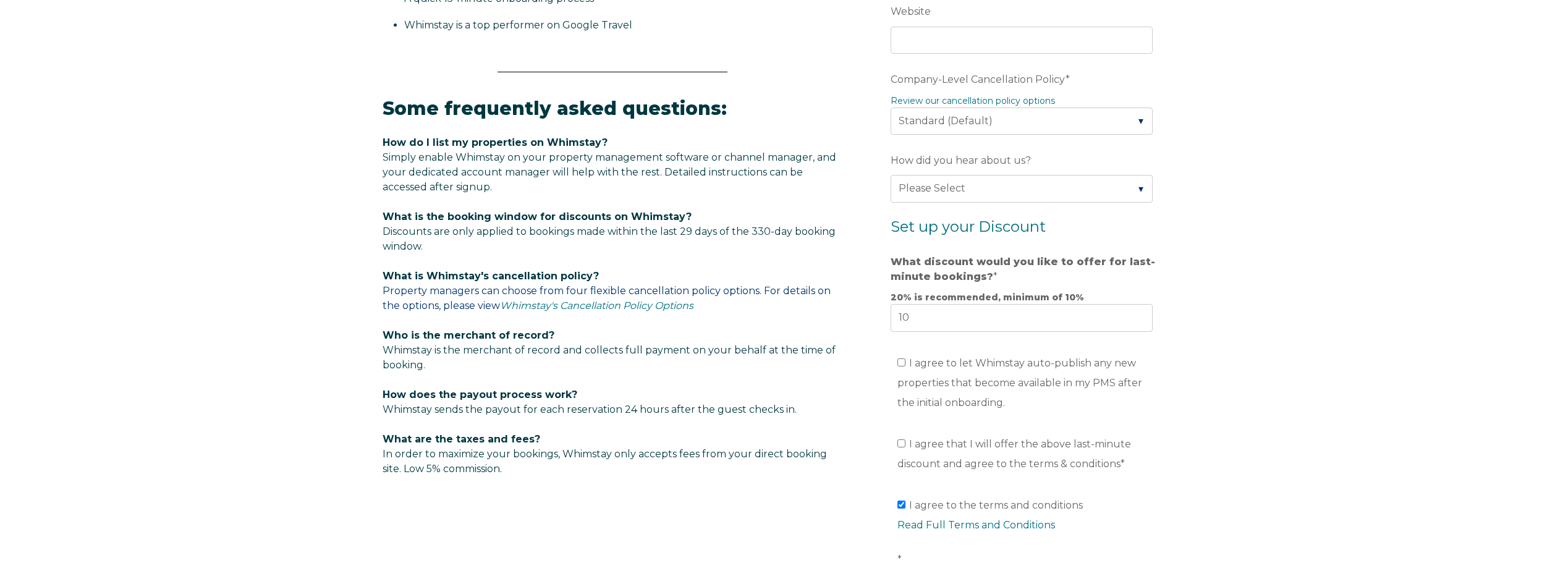
scroll to position [680, 0]
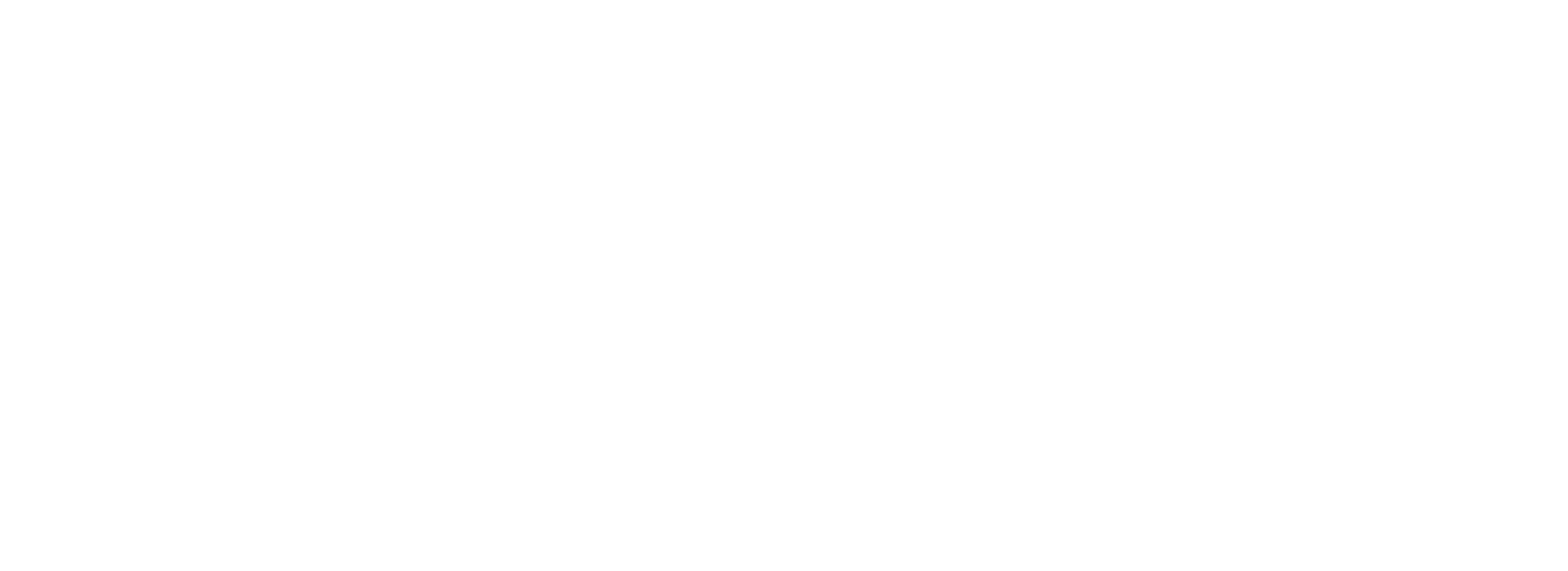
select select "FR"
select select "Standard"
